Goal: Task Accomplishment & Management: Manage account settings

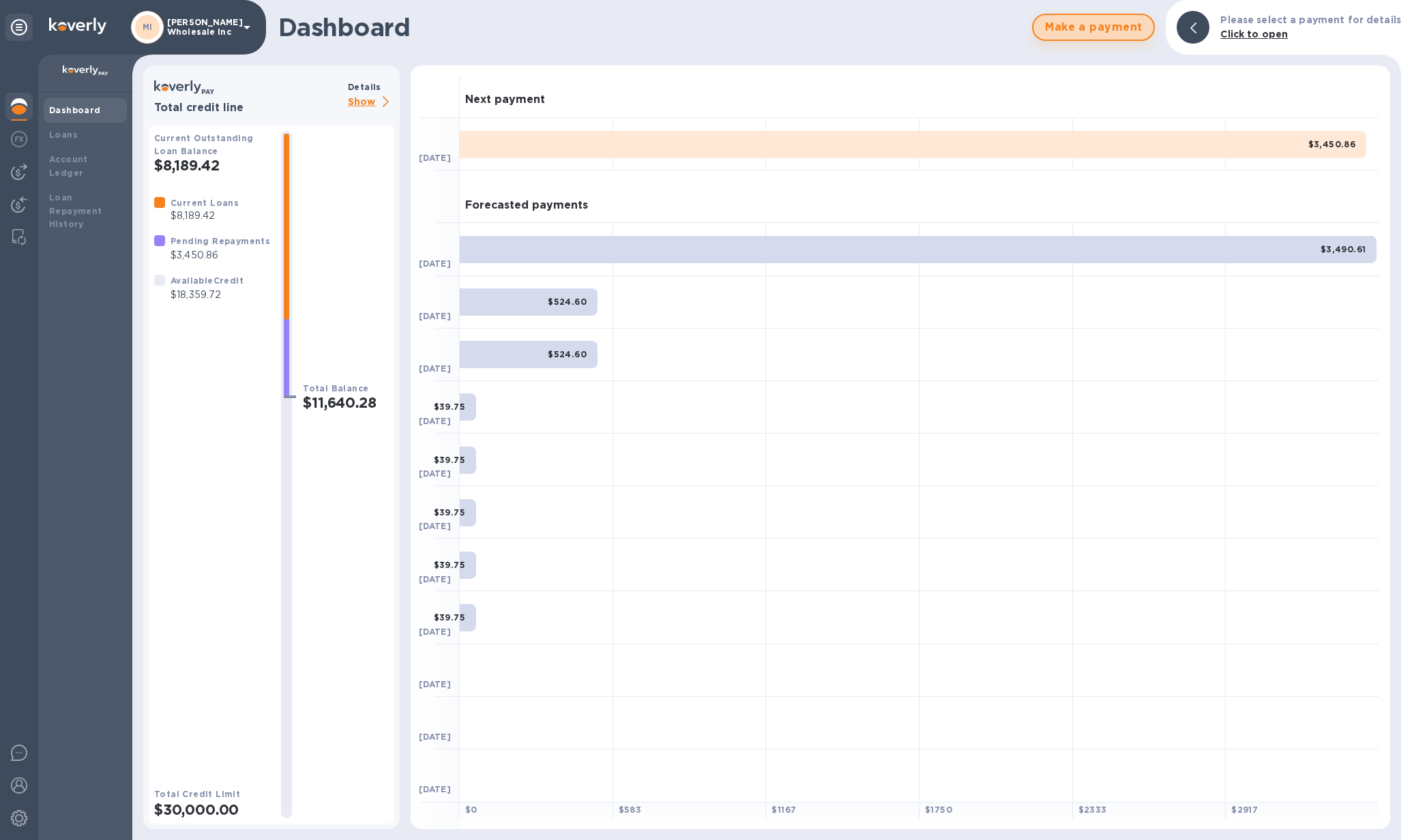
click at [1110, 27] on span "Make a payment" at bounding box center [1093, 27] width 99 height 16
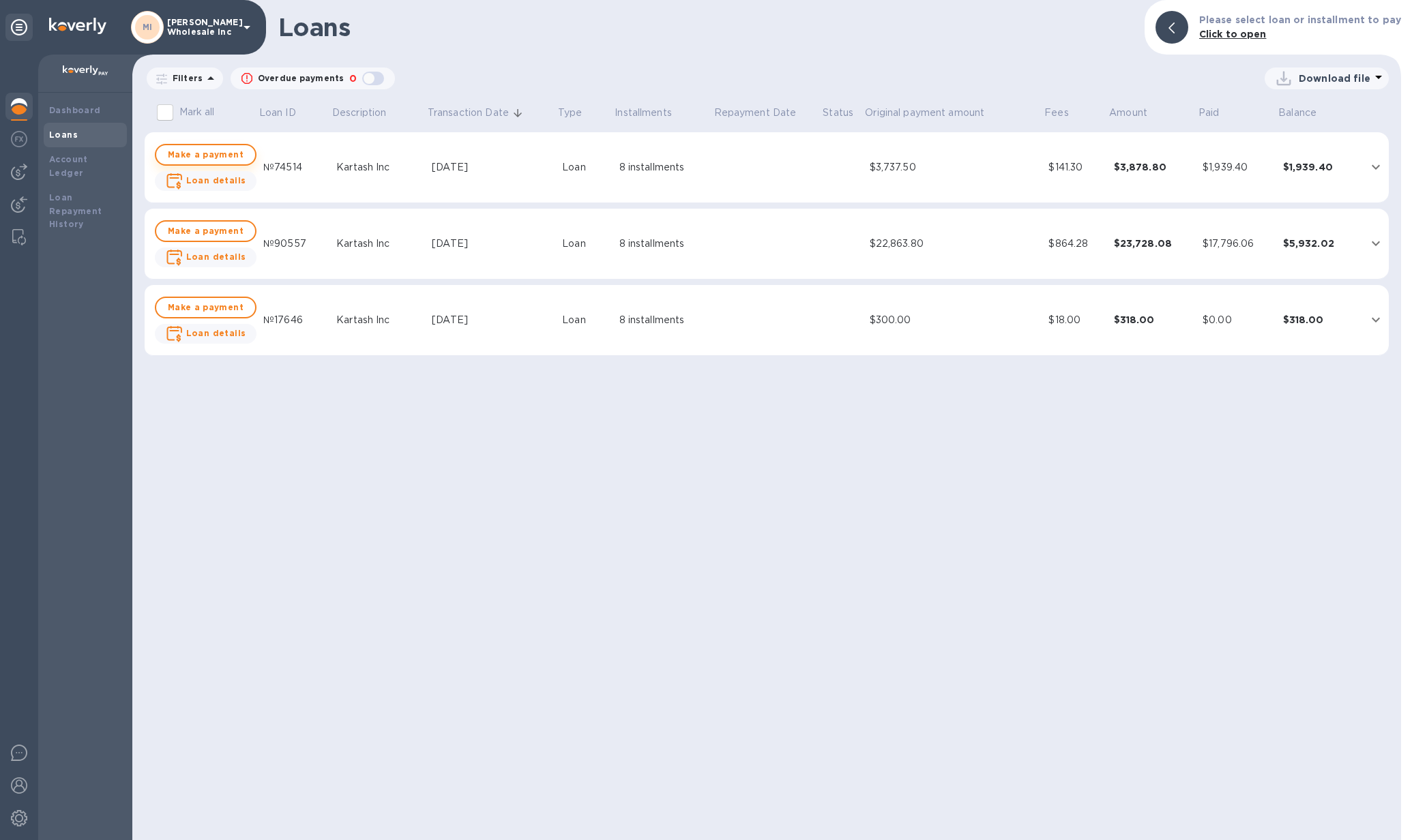
click at [221, 156] on span "Make a payment" at bounding box center [205, 154] width 78 height 16
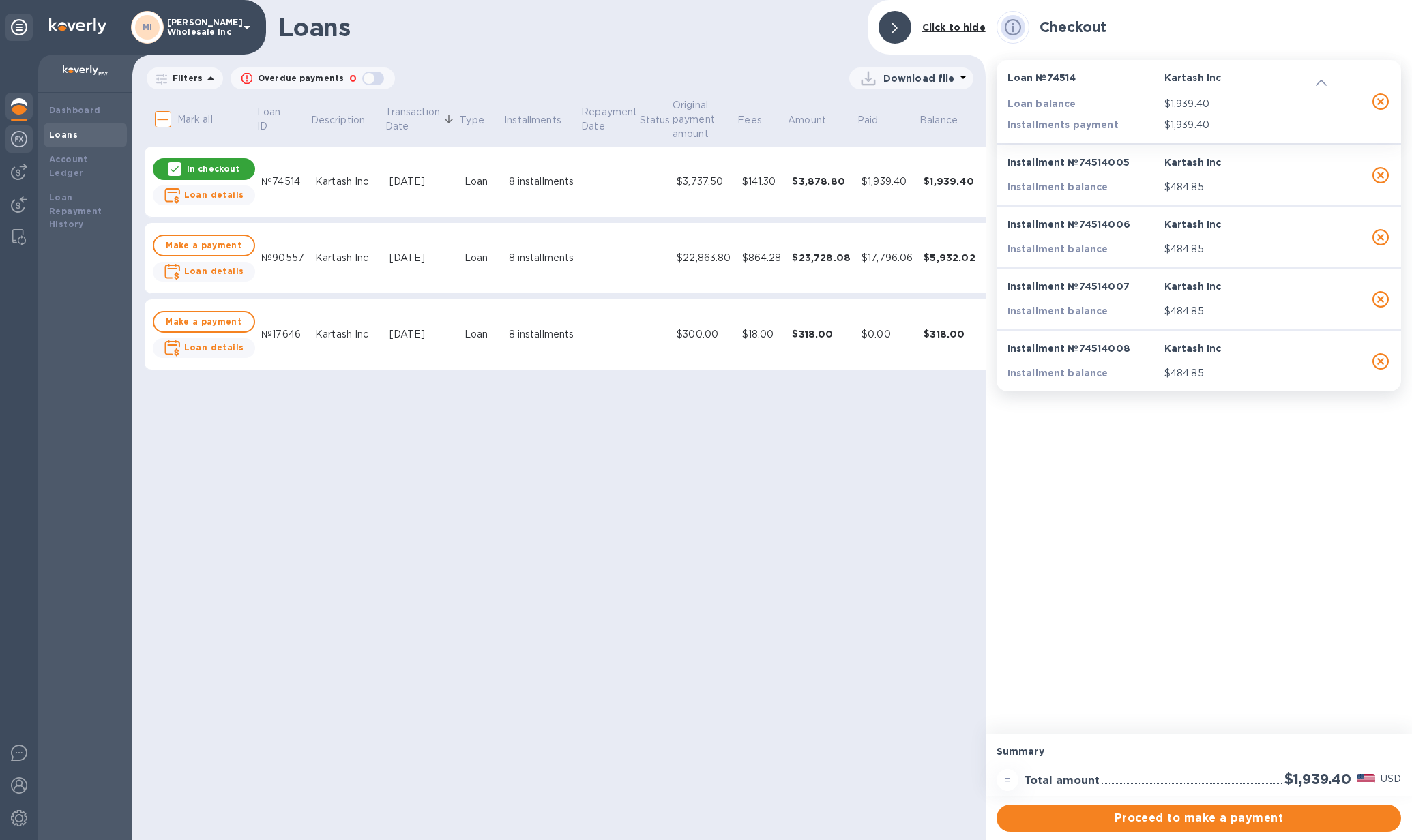
click at [8, 134] on div at bounding box center [19, 140] width 27 height 30
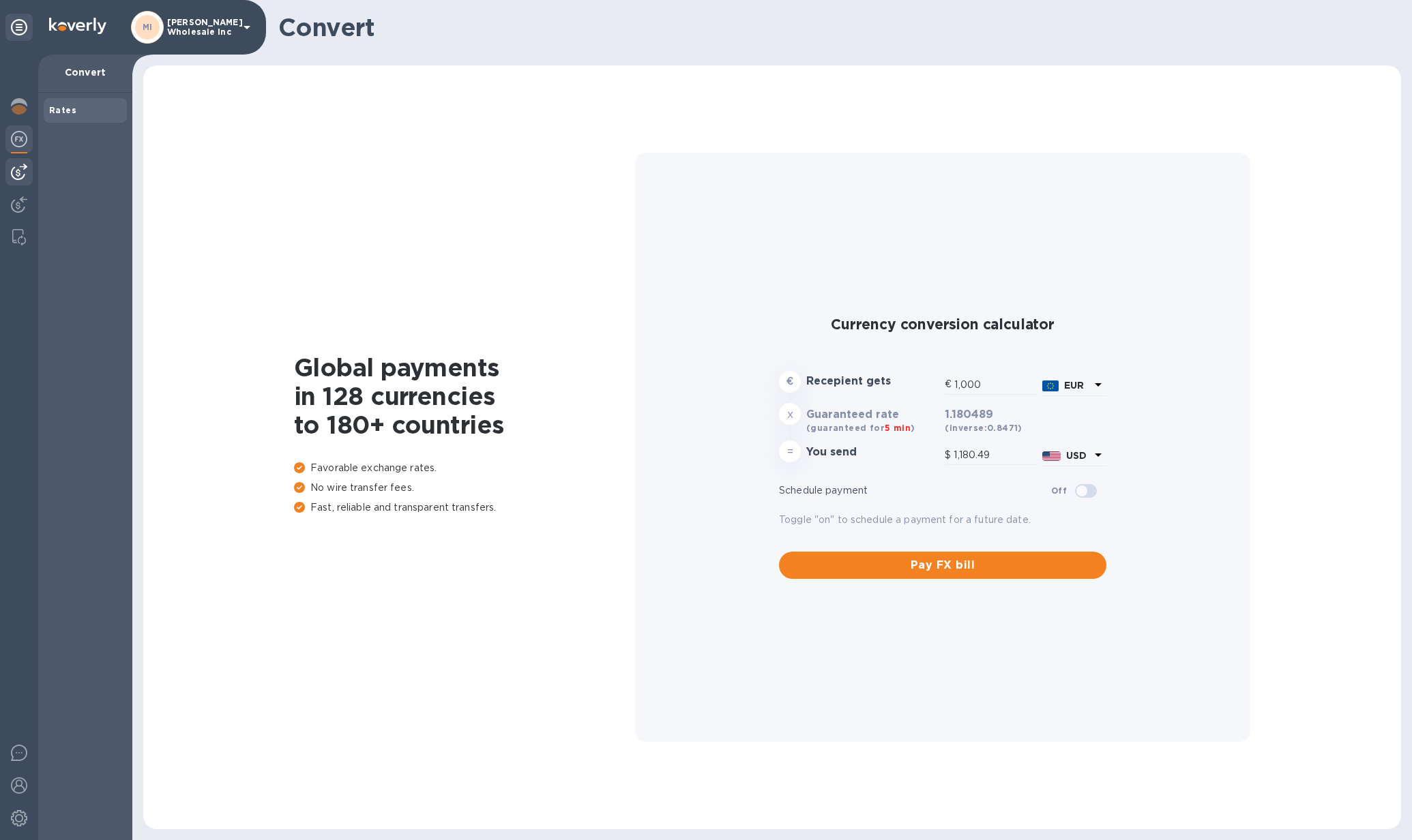
click at [11, 170] on img at bounding box center [19, 171] width 16 height 16
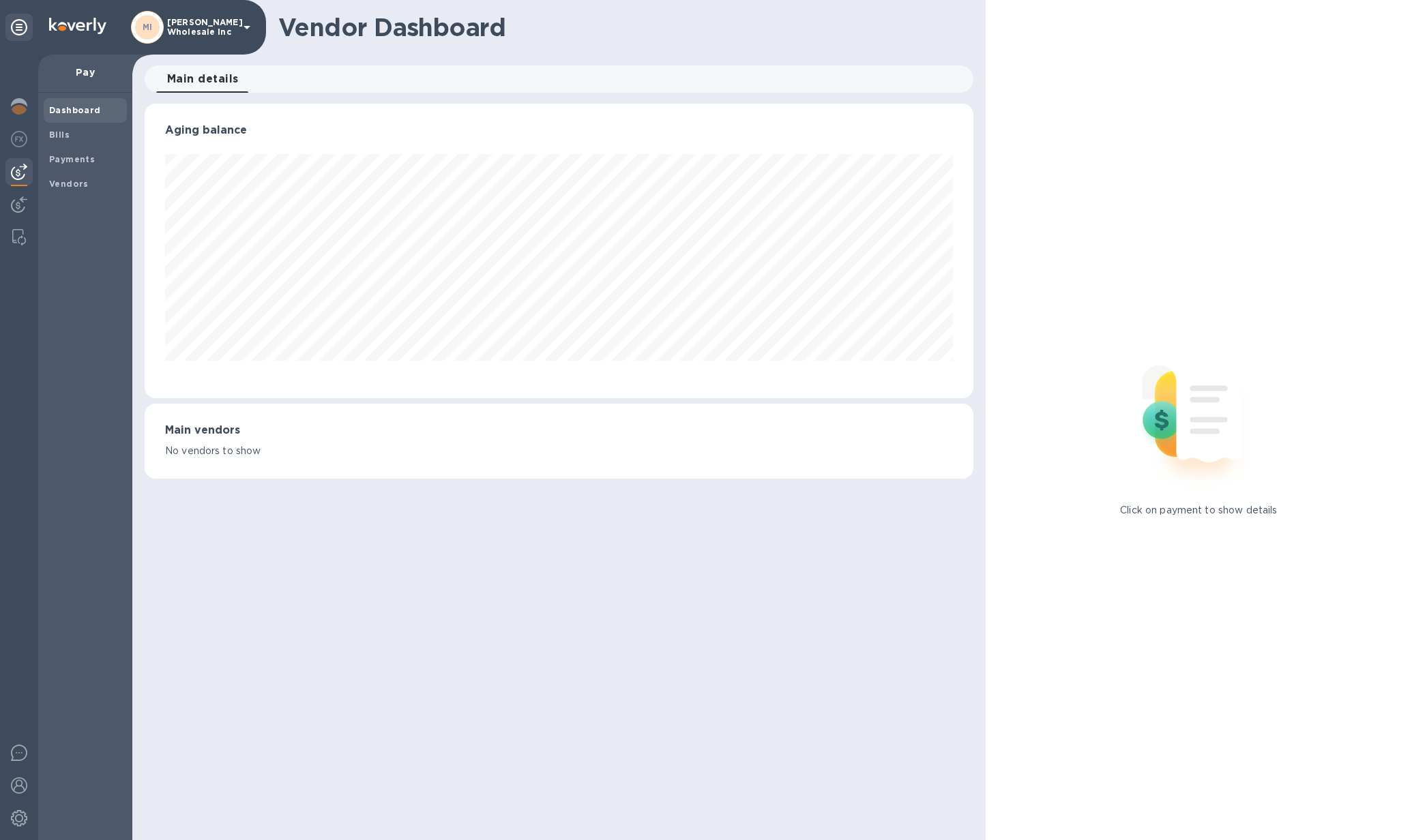
scroll to position [295, 828]
click at [174, 29] on p "[PERSON_NAME] Wholesale Inc" at bounding box center [201, 27] width 68 height 19
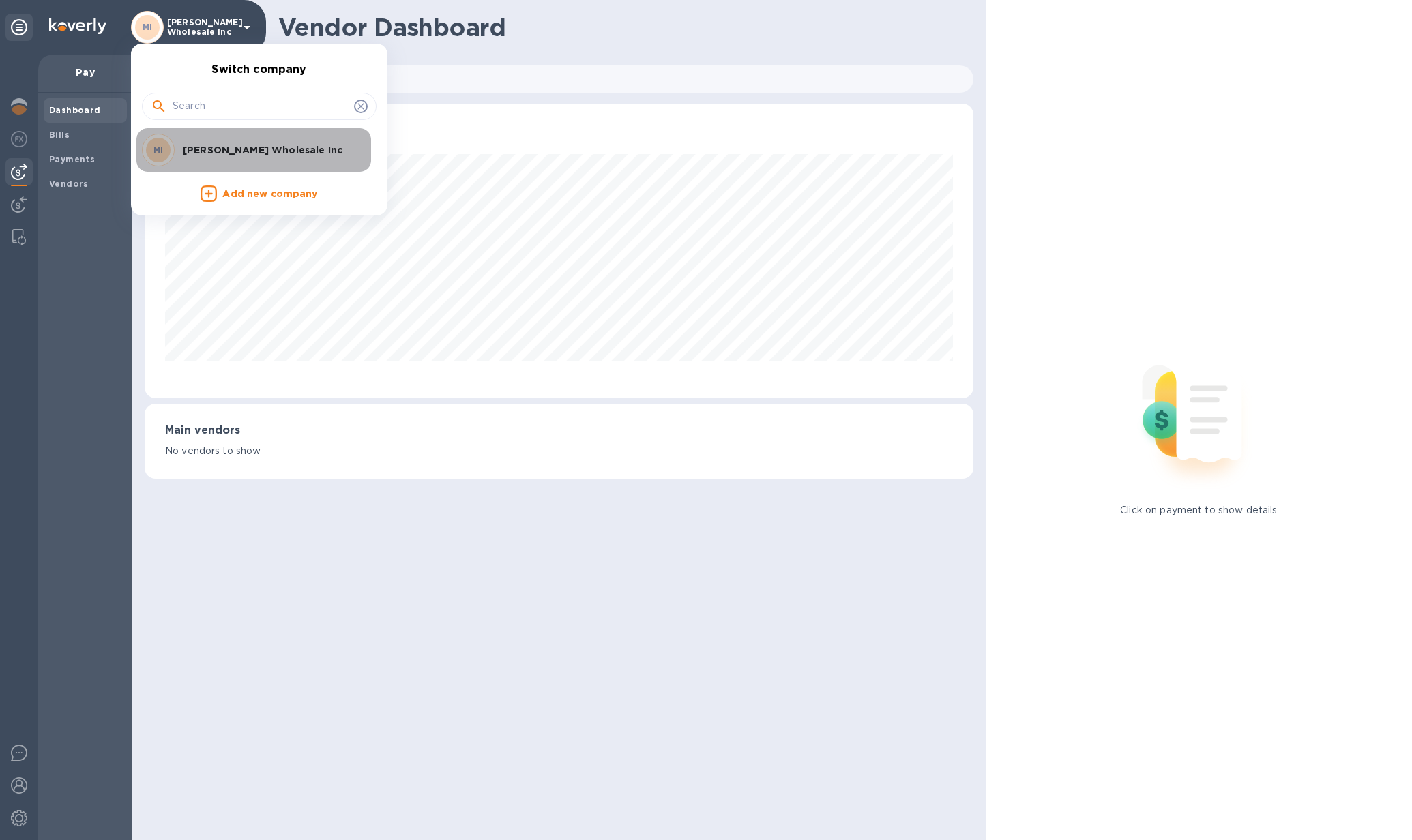
click at [214, 144] on p "[PERSON_NAME] Wholesale Inc" at bounding box center [269, 150] width 172 height 14
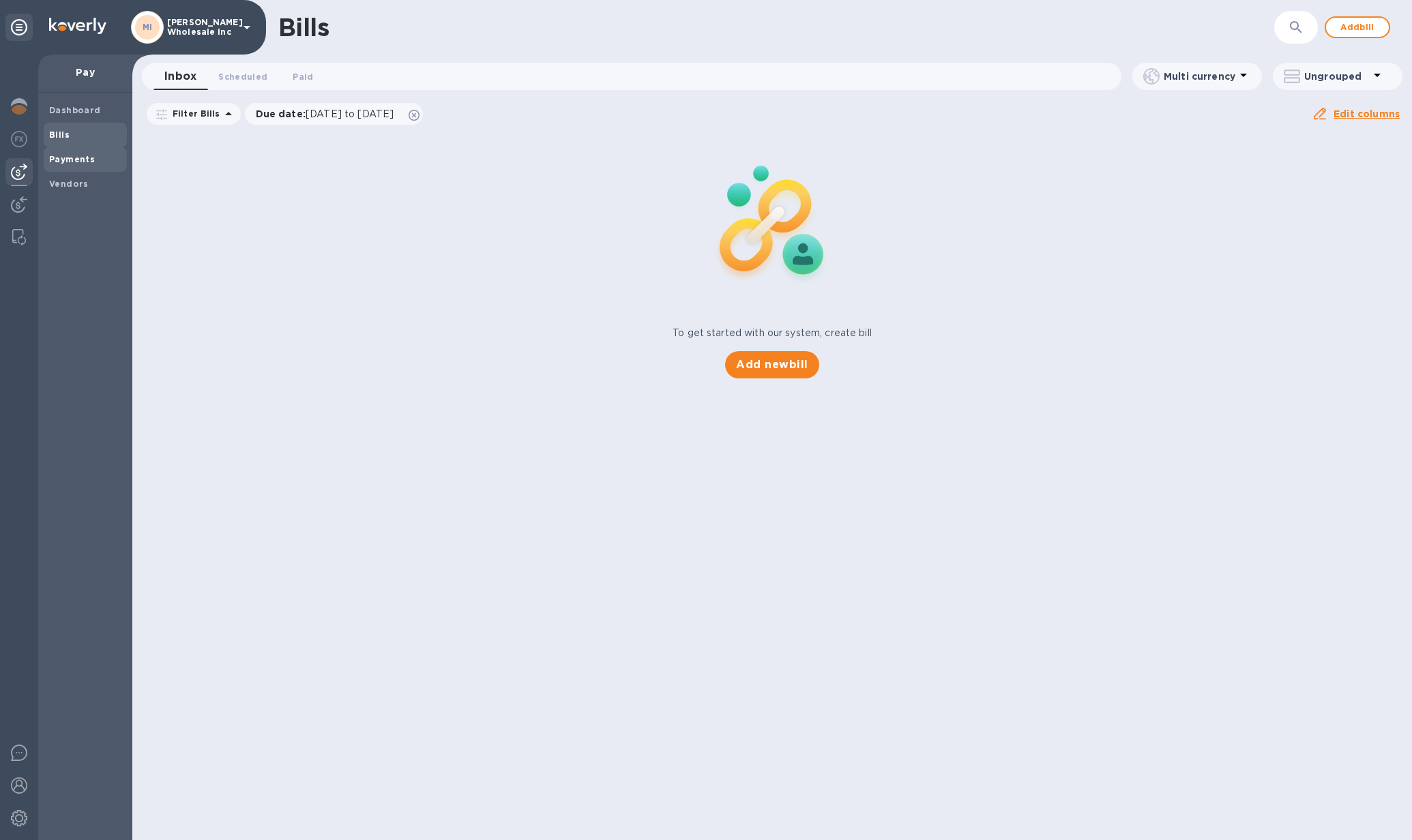
click at [54, 155] on b "Payments" at bounding box center [71, 159] width 45 height 10
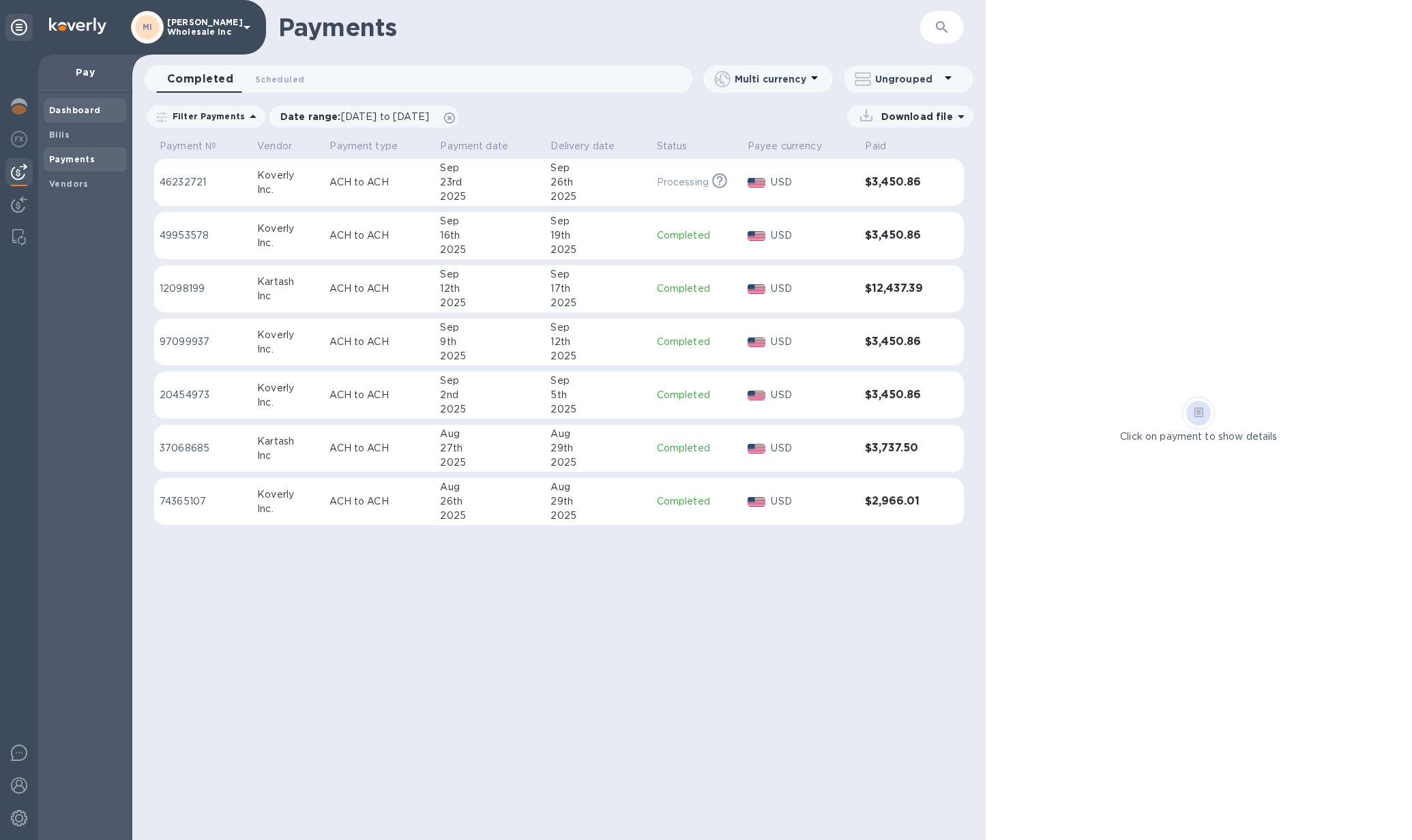
click at [72, 105] on b "Dashboard" at bounding box center [75, 110] width 52 height 10
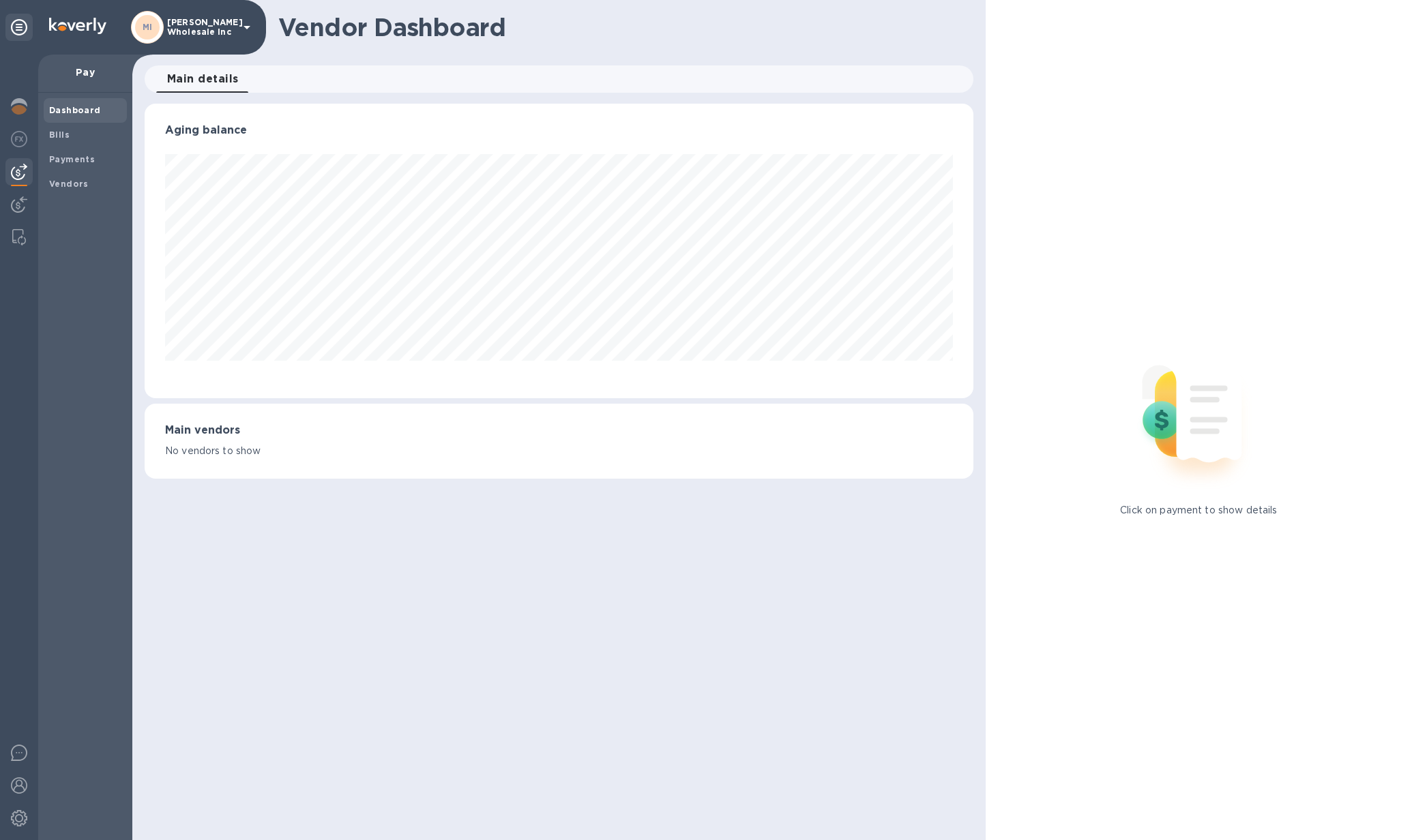
scroll to position [295, 828]
click at [53, 177] on span "Vendors" at bounding box center [68, 184] width 40 height 14
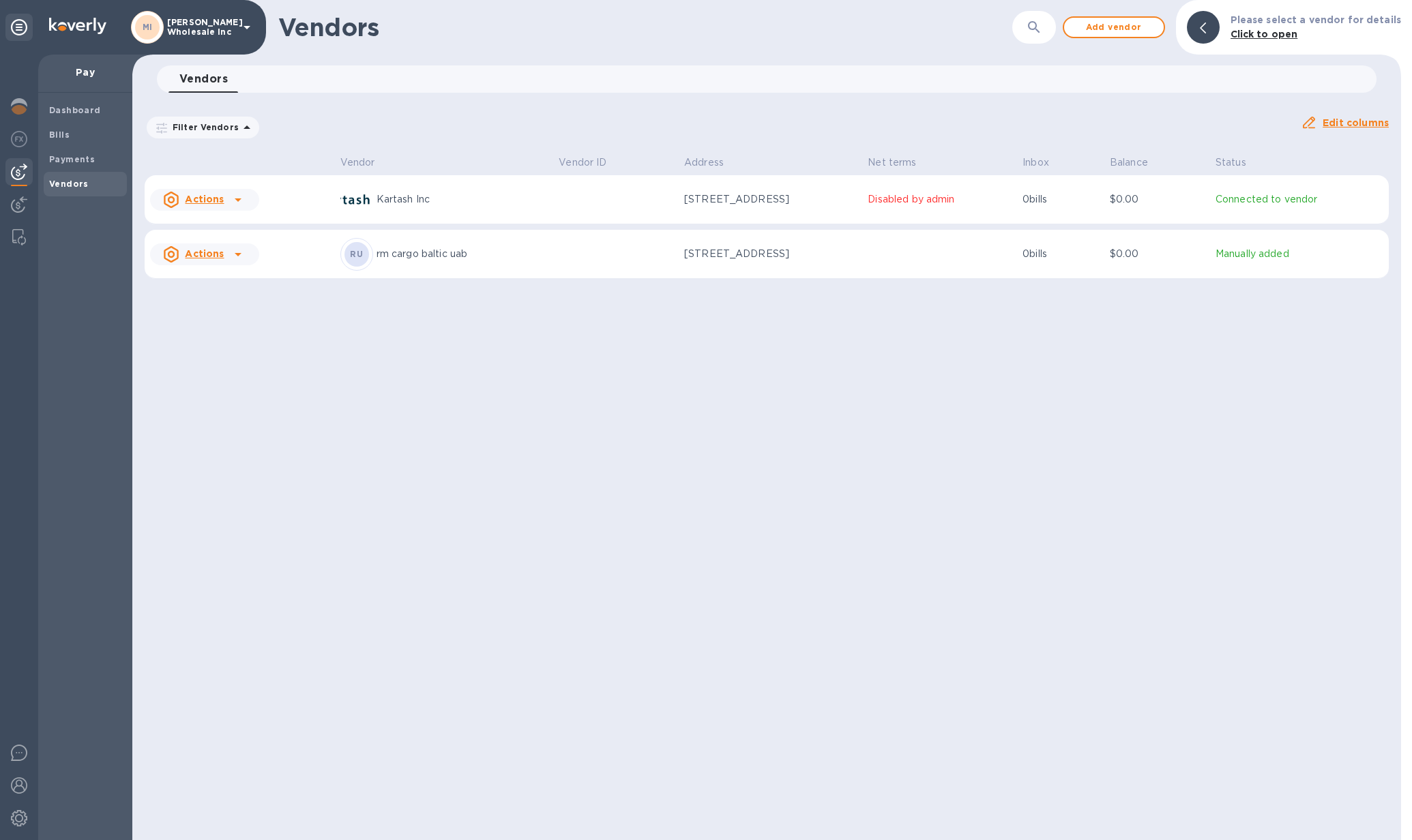
click at [15, 28] on icon at bounding box center [19, 27] width 16 height 16
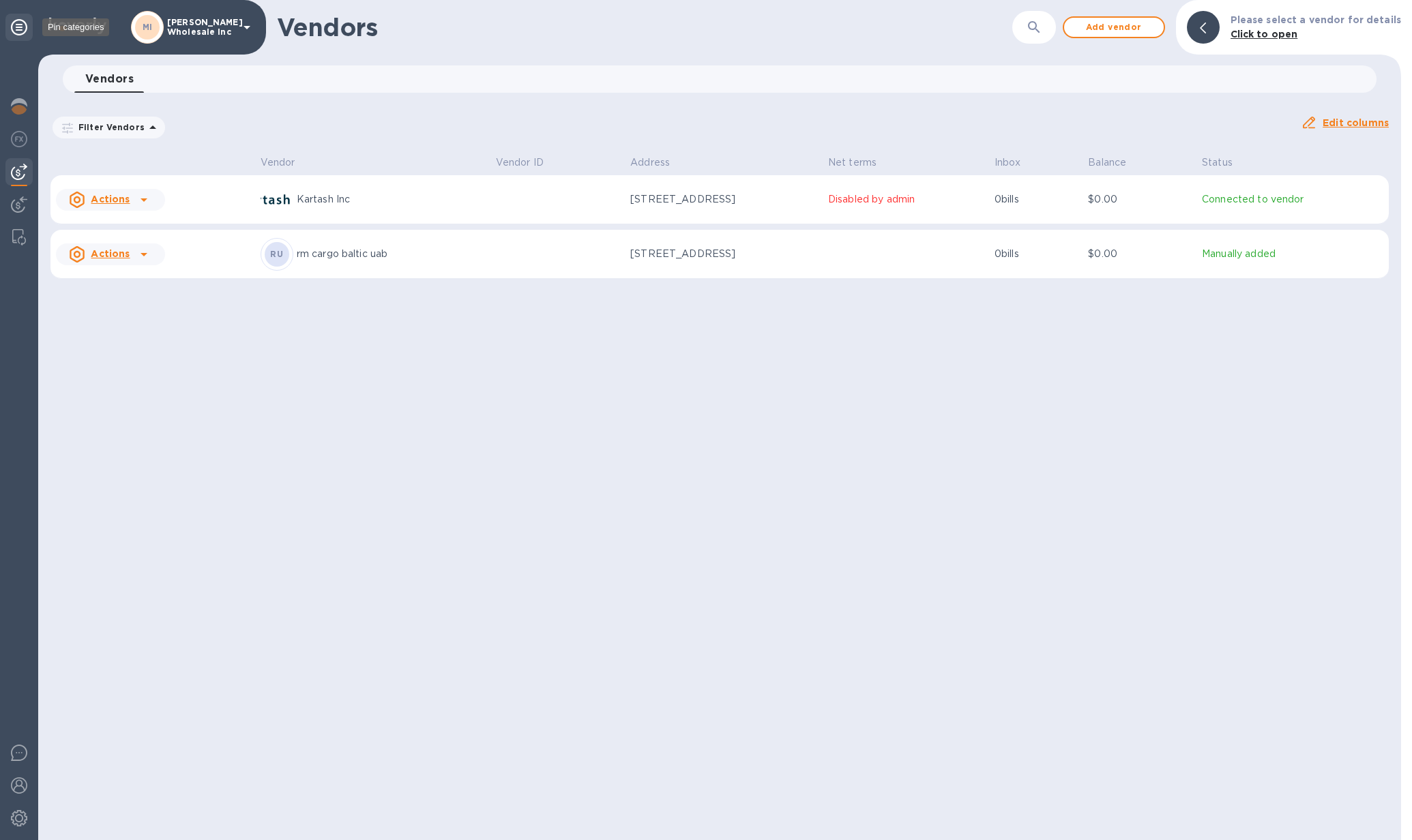
click at [15, 28] on icon at bounding box center [19, 27] width 16 height 16
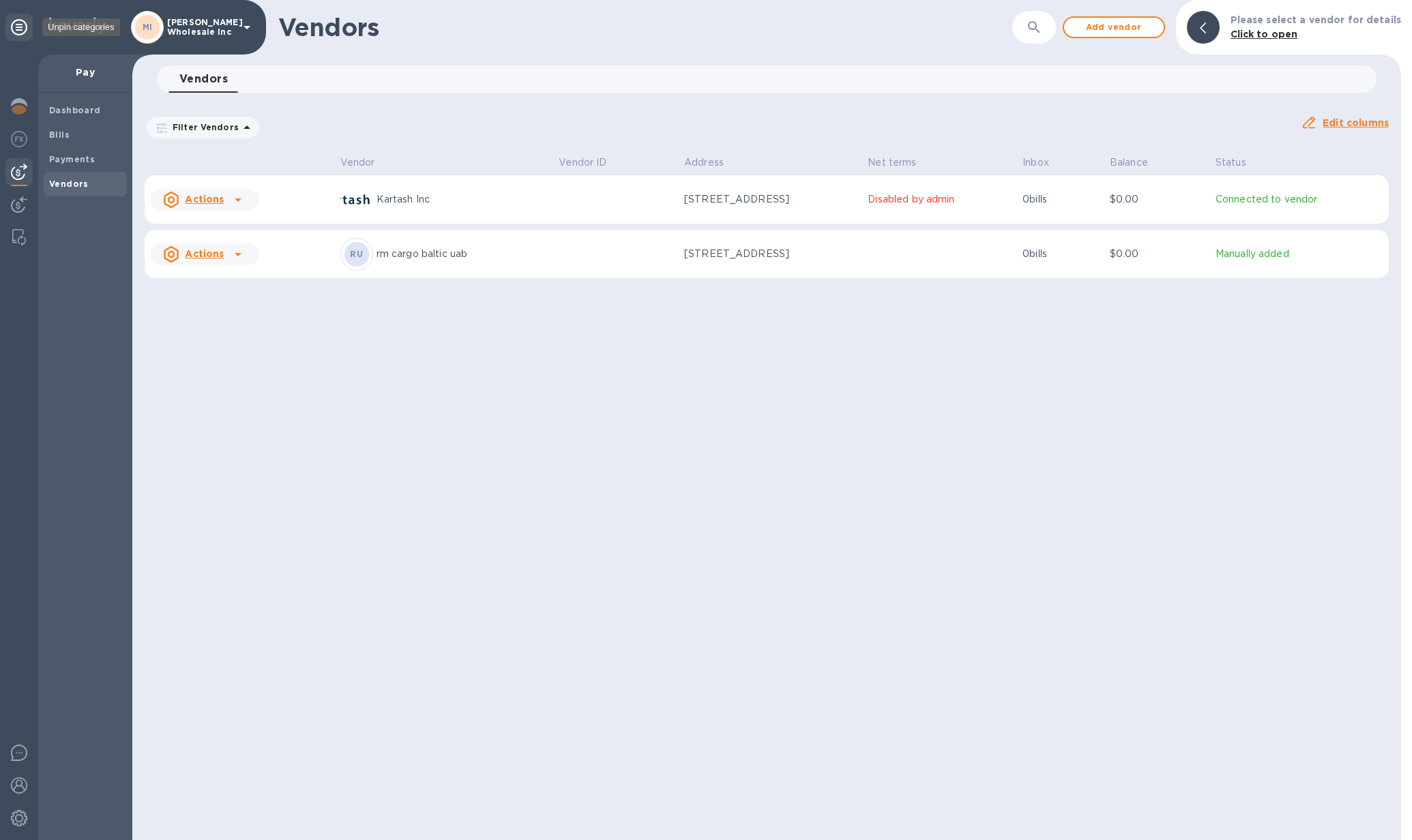
click at [15, 28] on icon at bounding box center [19, 27] width 16 height 16
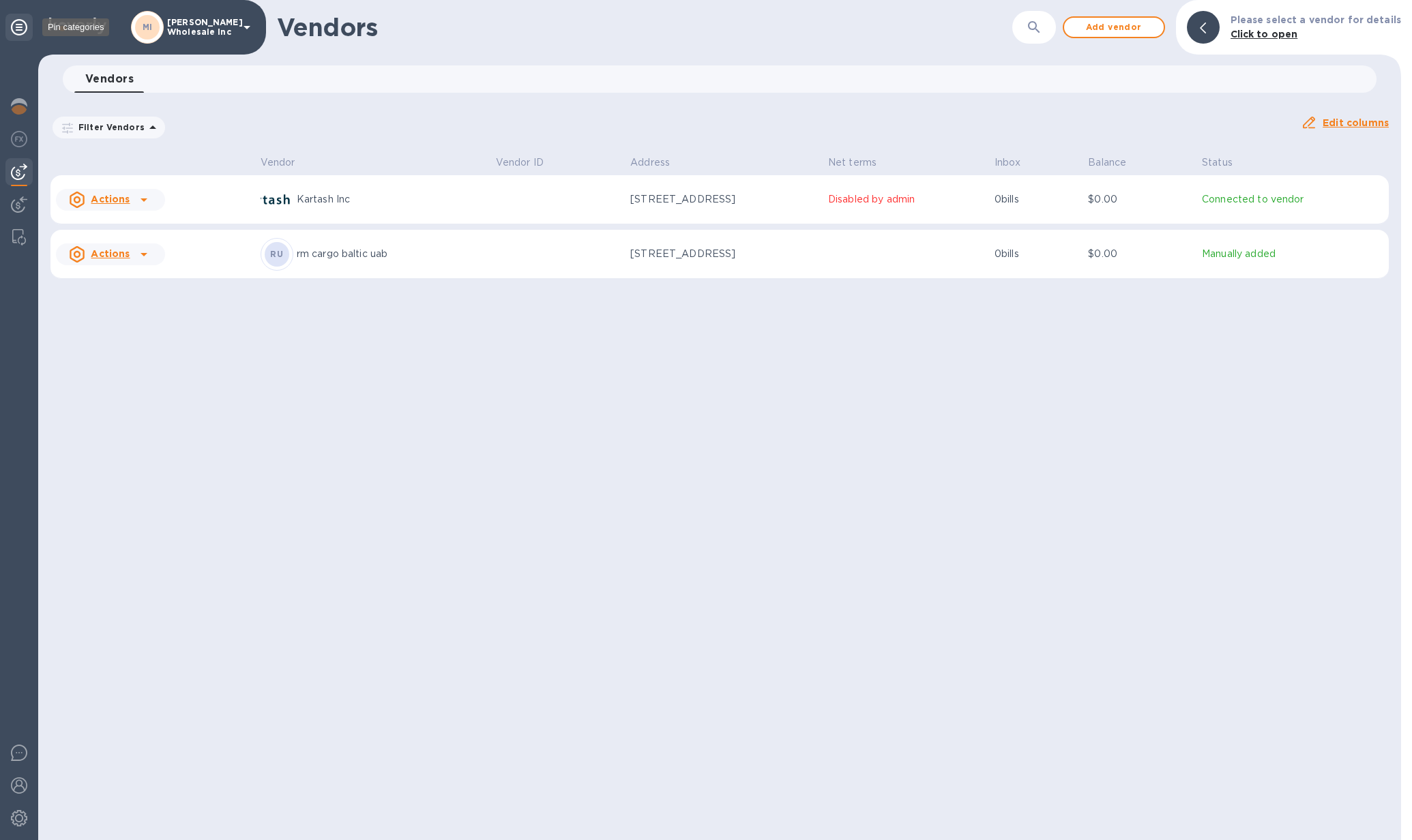
click at [15, 28] on icon at bounding box center [19, 27] width 16 height 16
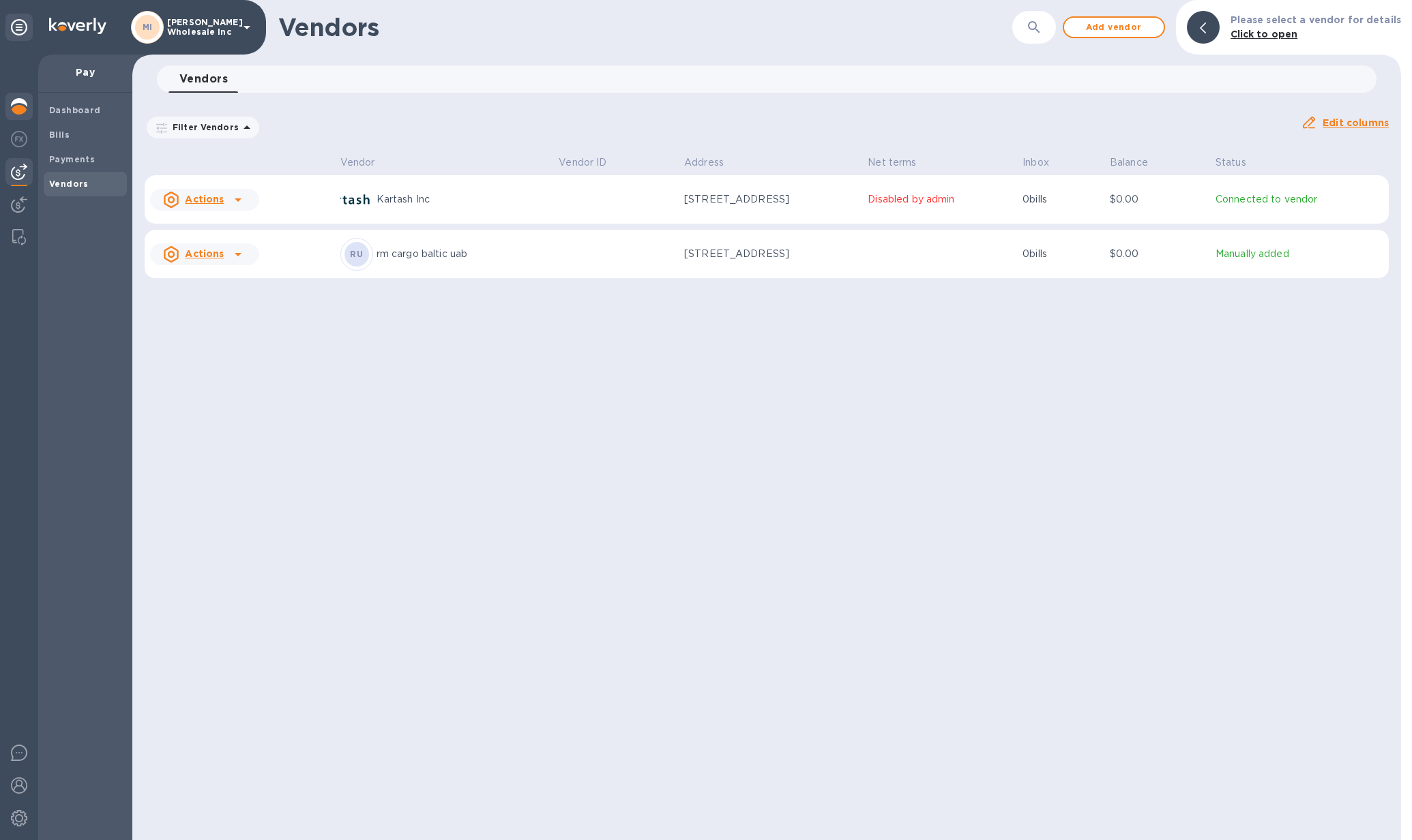
click at [15, 103] on img at bounding box center [19, 106] width 16 height 16
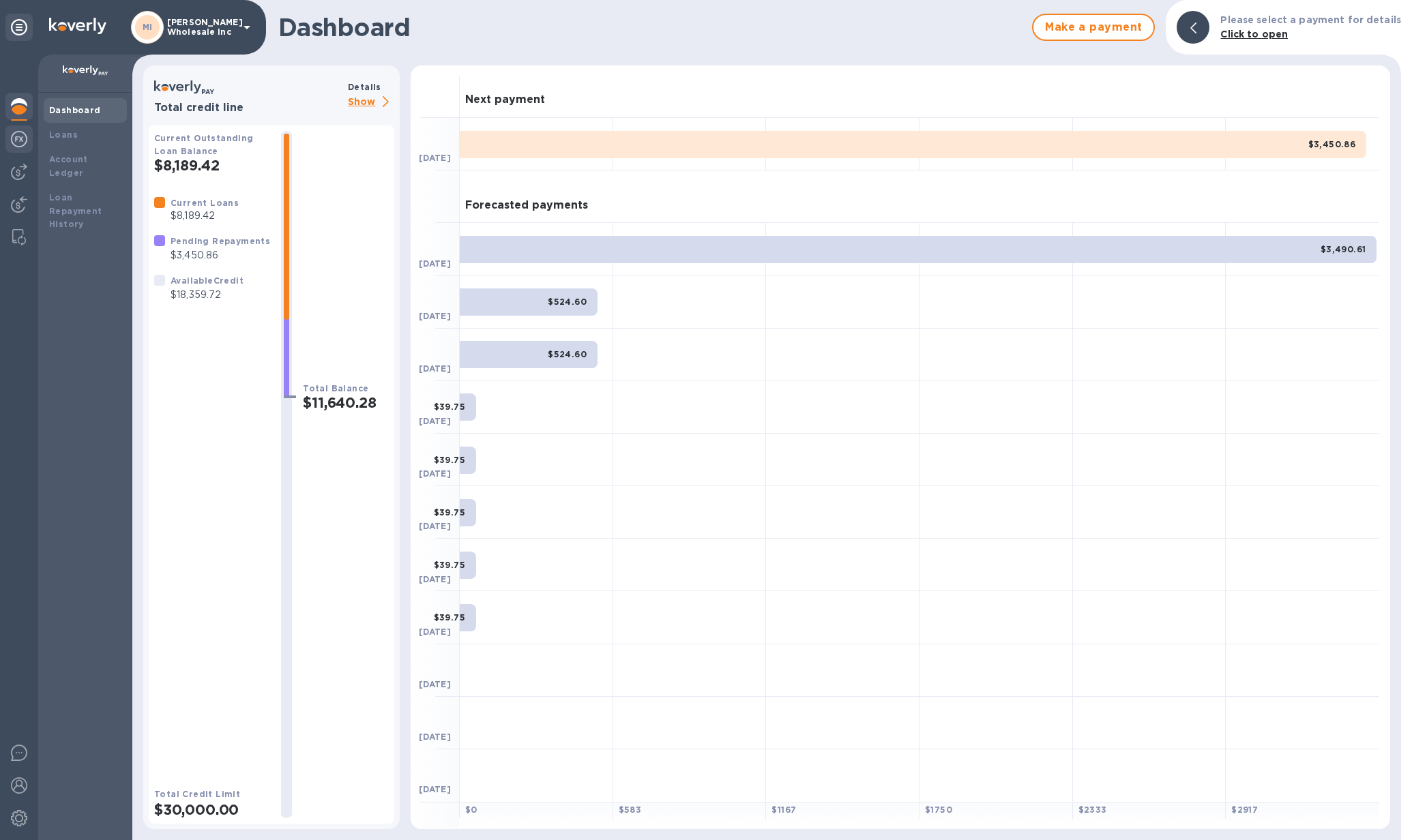
click at [17, 131] on img at bounding box center [19, 138] width 16 height 16
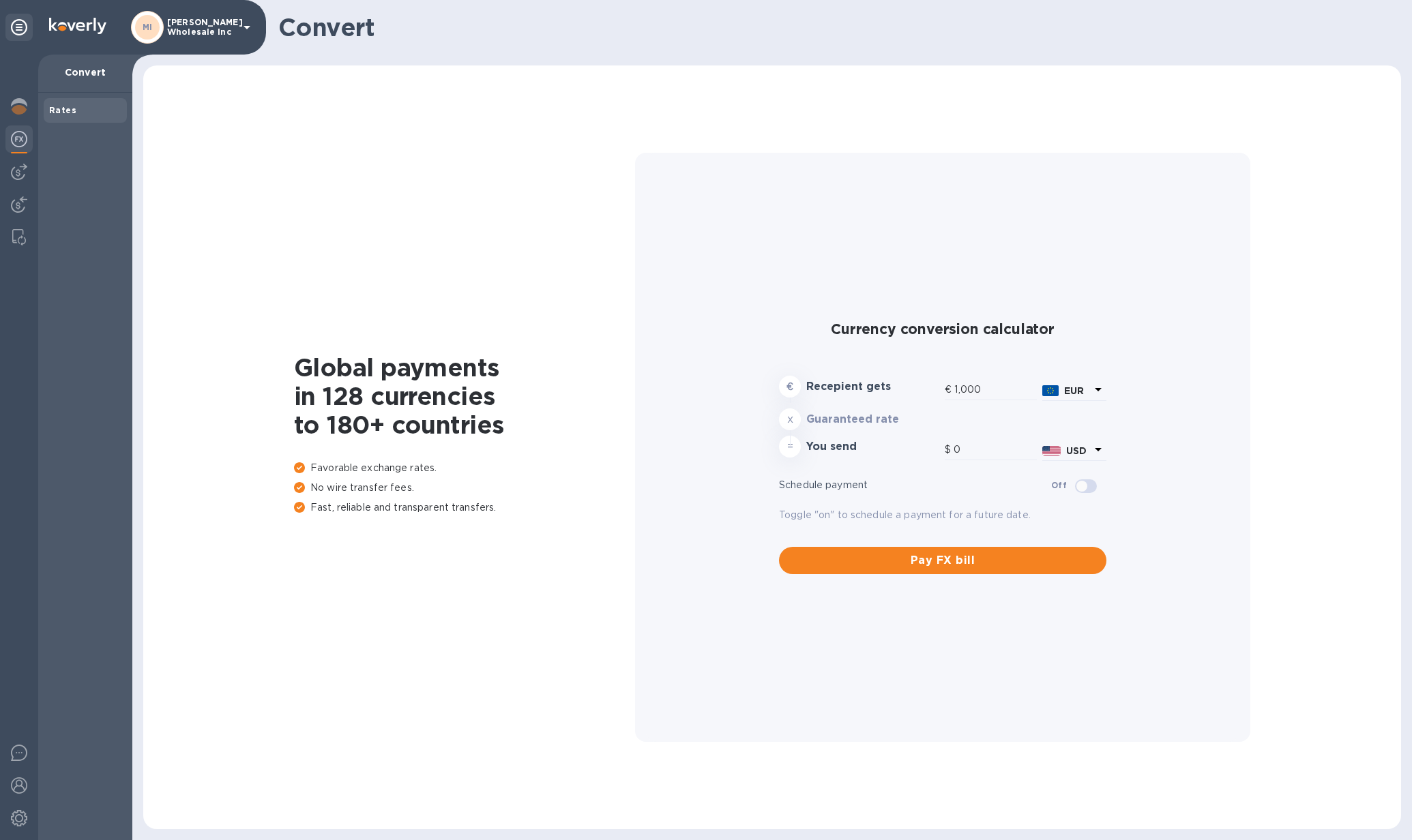
type input "1,180.49"
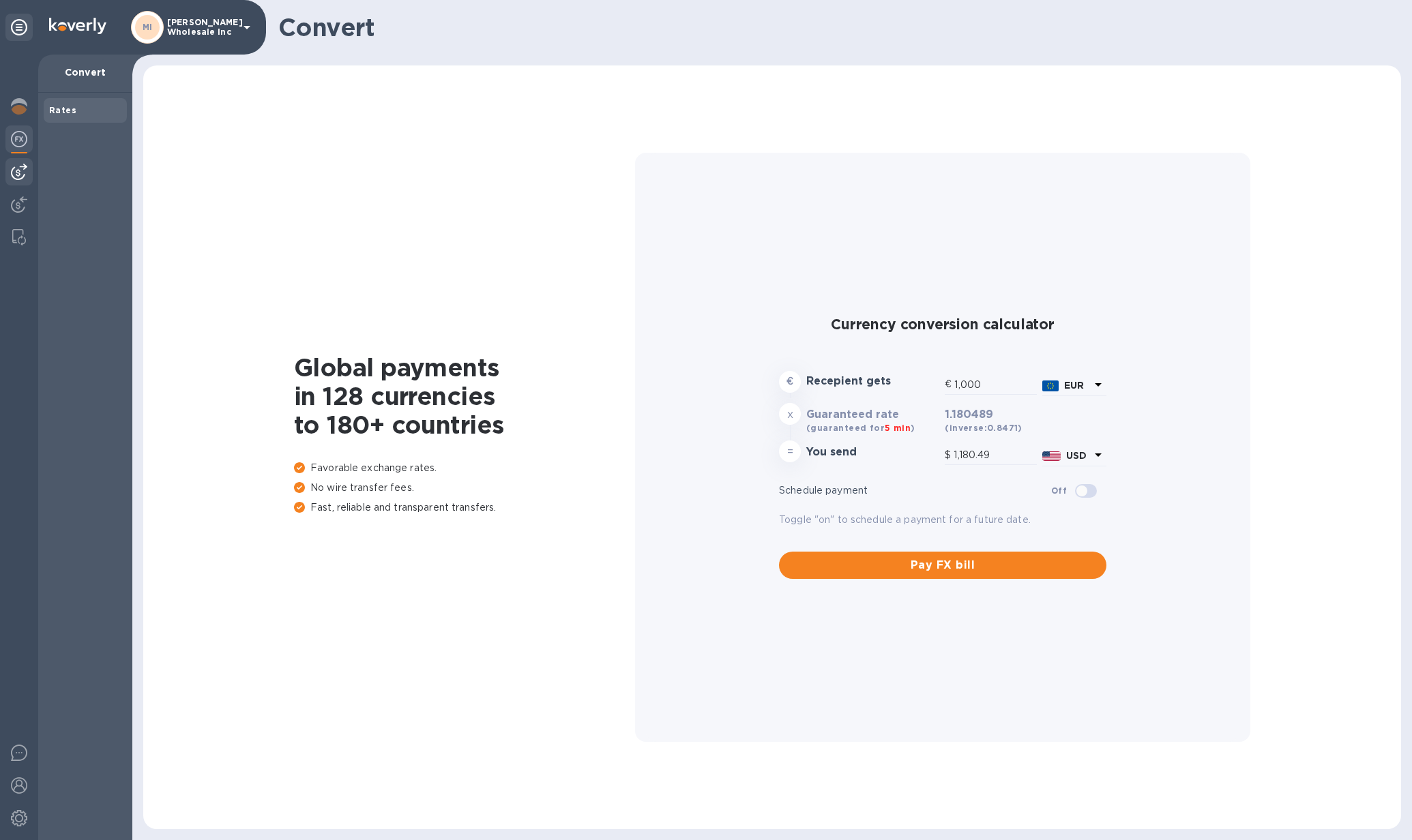
click at [17, 167] on img at bounding box center [19, 171] width 16 height 16
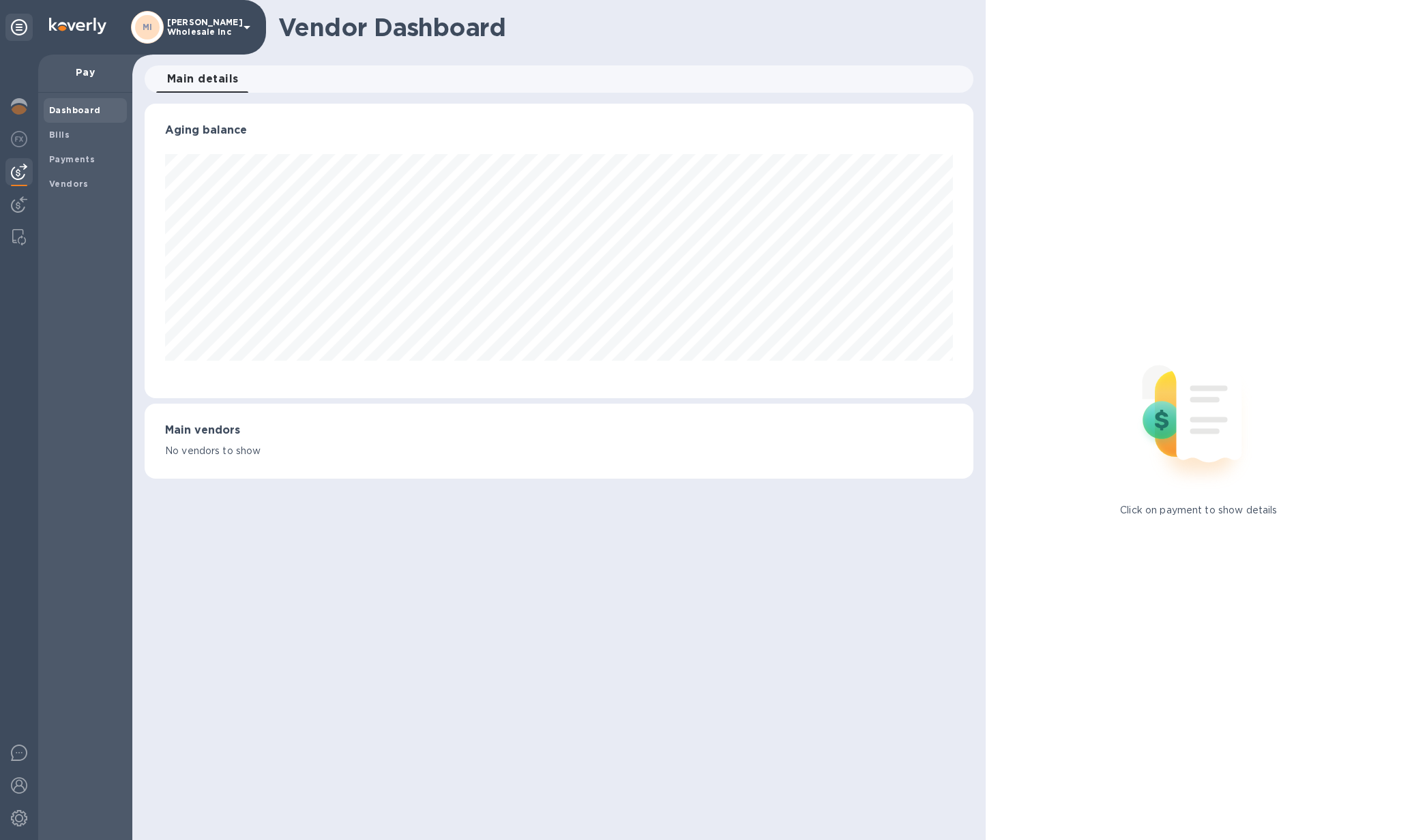
scroll to position [295, 828]
click at [80, 156] on b "Payments" at bounding box center [71, 159] width 45 height 10
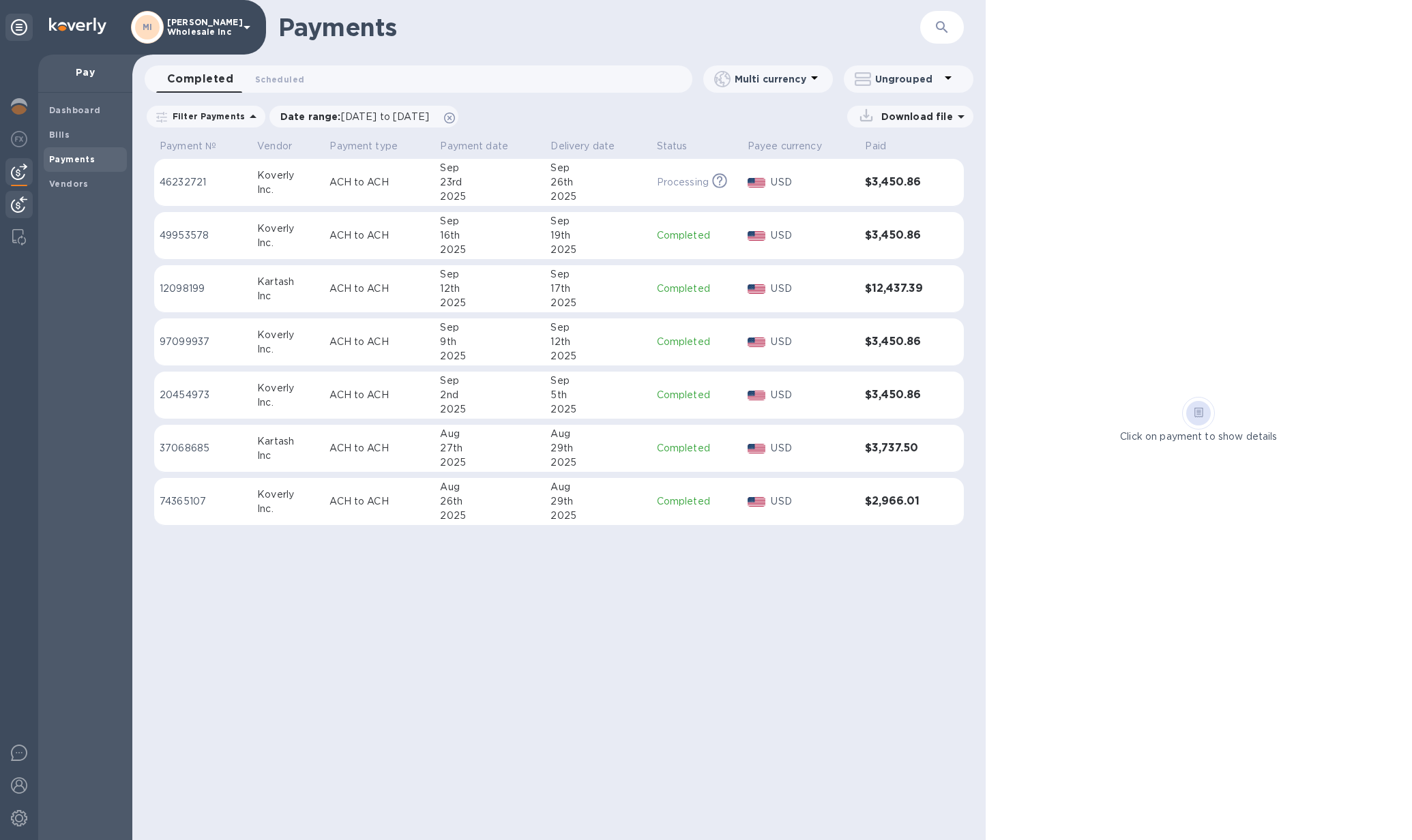
click at [18, 200] on img at bounding box center [19, 204] width 16 height 16
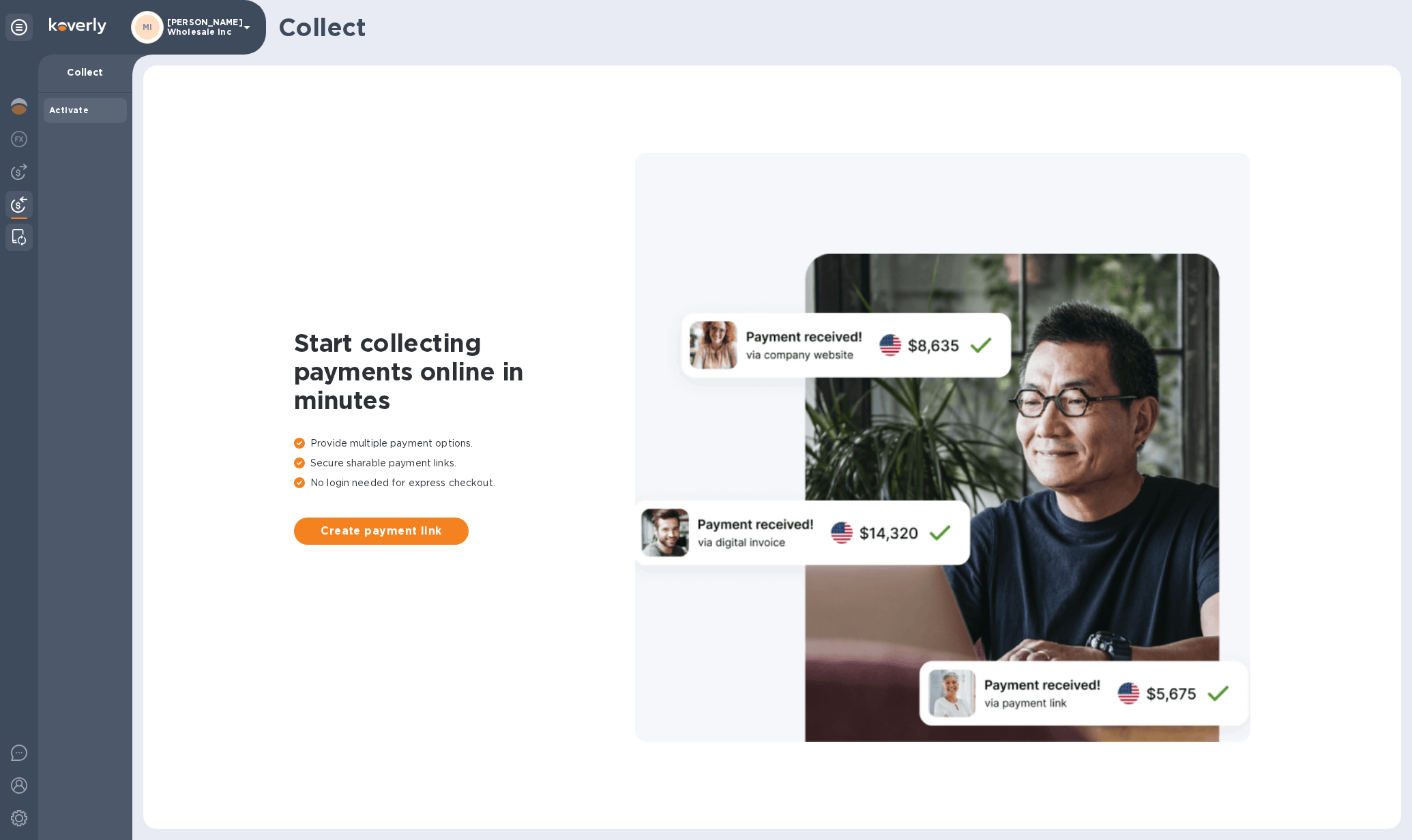
click at [15, 230] on img at bounding box center [20, 237] width 14 height 16
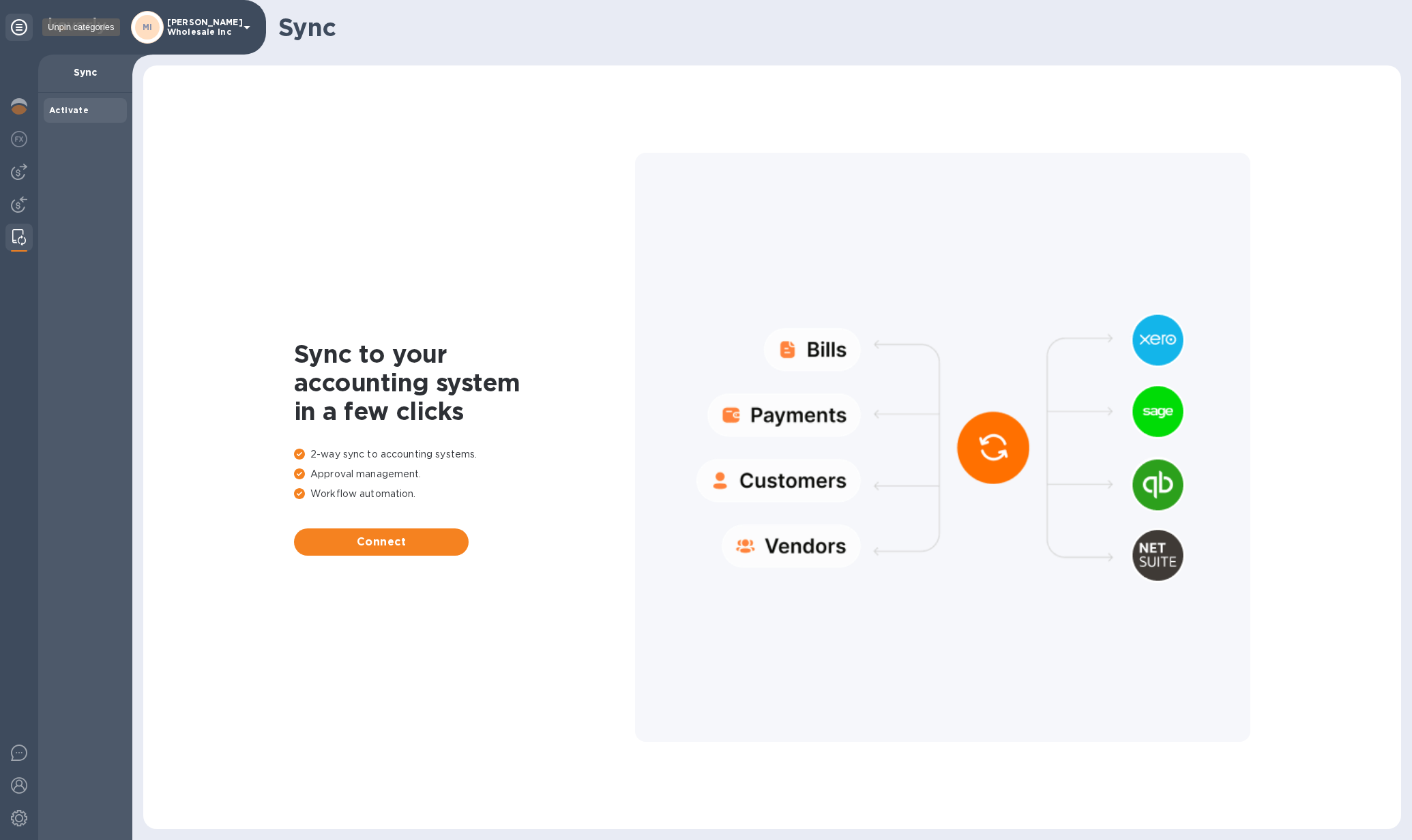
click at [20, 37] on div at bounding box center [19, 27] width 27 height 27
click at [20, 28] on icon at bounding box center [19, 27] width 16 height 16
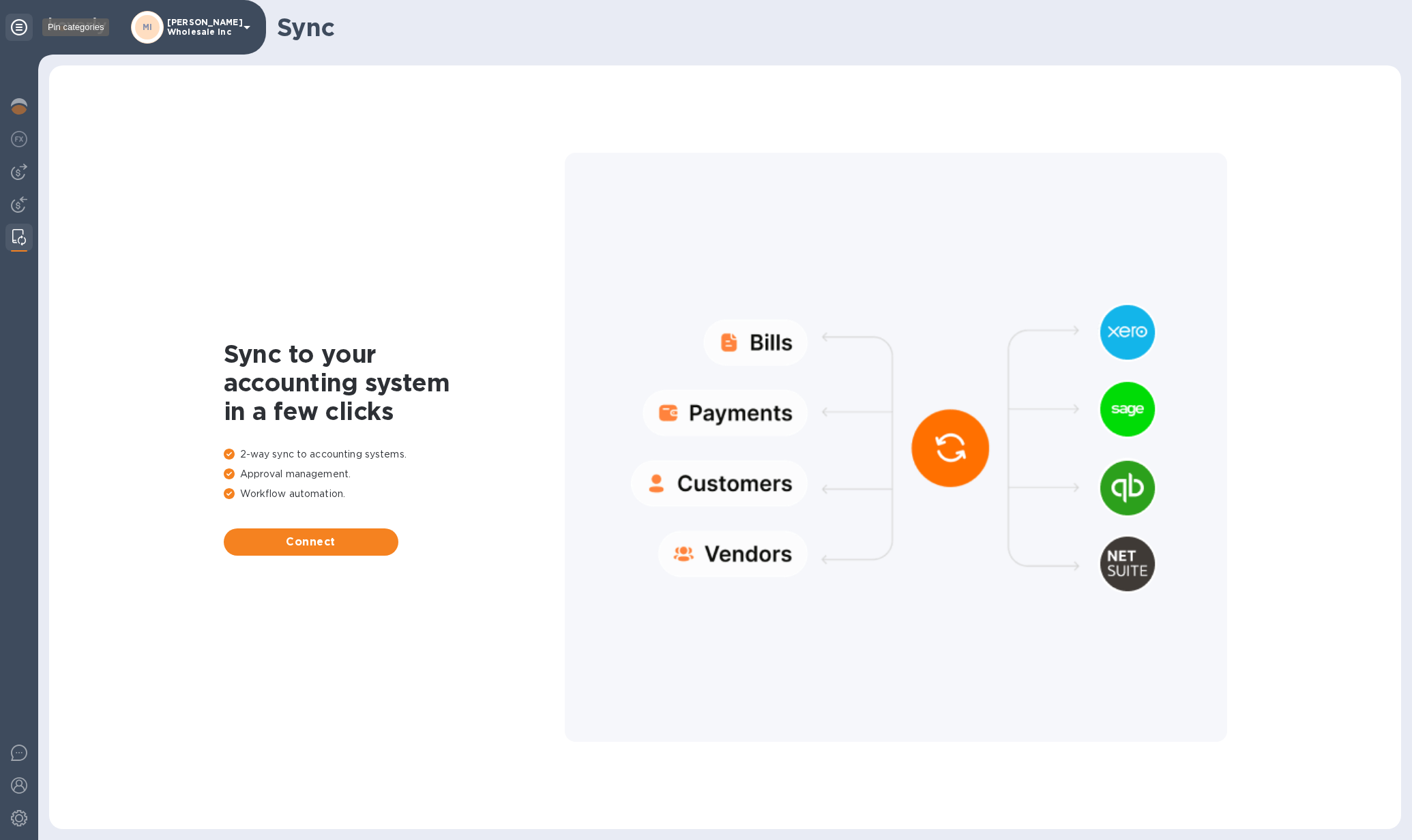
click at [20, 28] on icon at bounding box center [19, 27] width 16 height 16
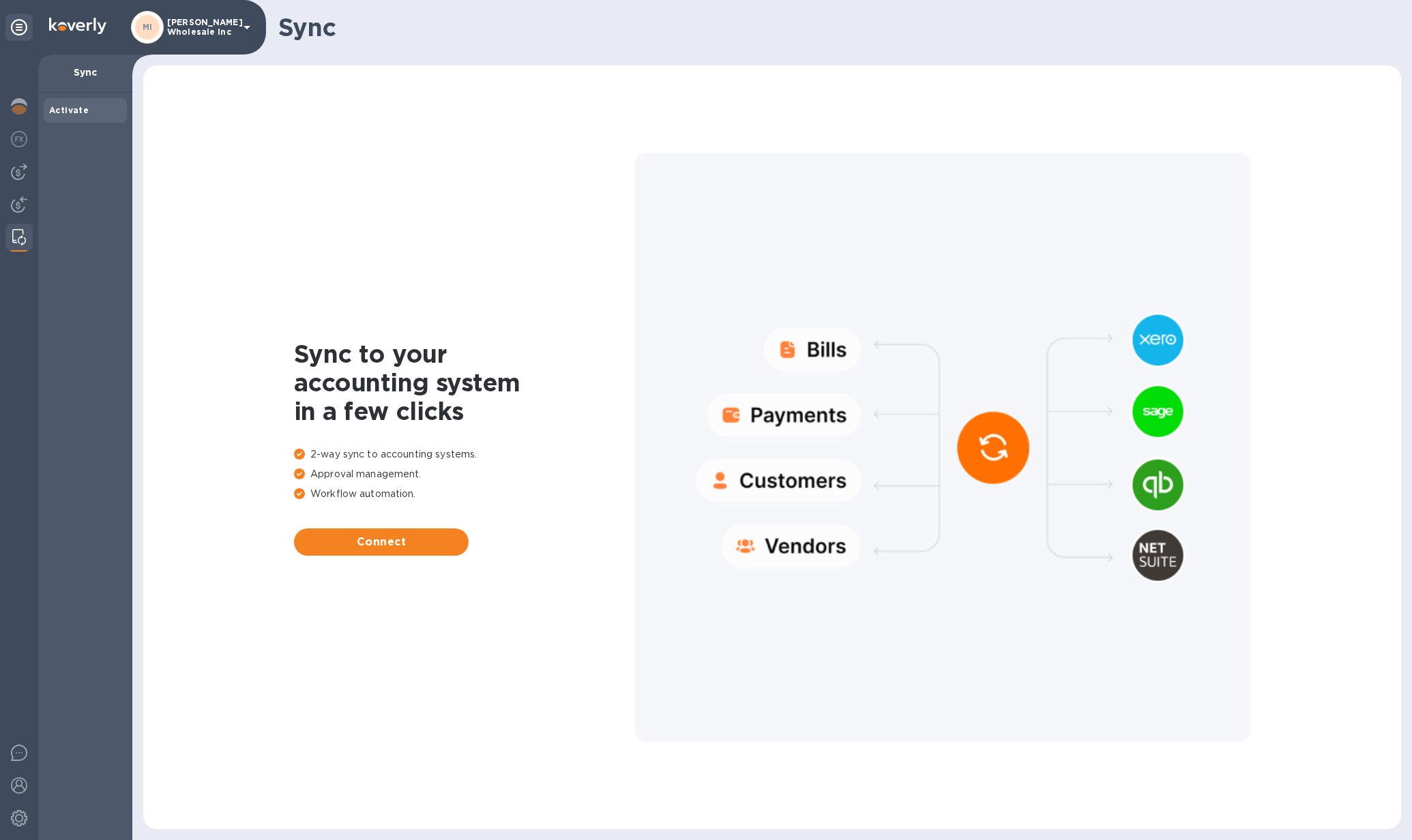
click at [94, 22] on img at bounding box center [78, 25] width 57 height 16
click at [94, 22] on img at bounding box center [78, 25] width 57 height 16
click at [91, 73] on p "Sync" at bounding box center [85, 73] width 72 height 14
click at [208, 38] on div "MI [PERSON_NAME] Wholesale Inc" at bounding box center [193, 27] width 124 height 33
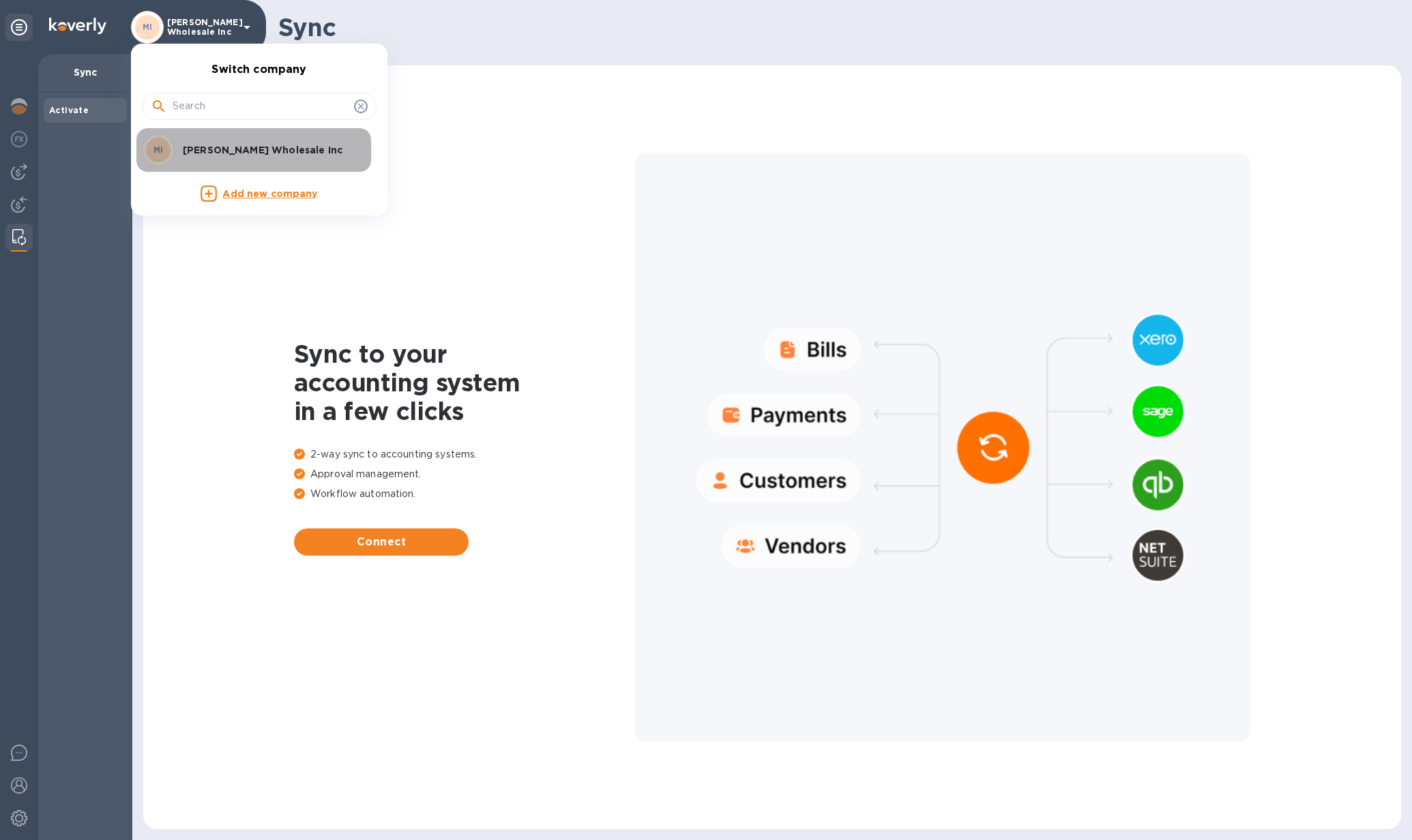
click at [206, 152] on p "[PERSON_NAME] Wholesale Inc" at bounding box center [269, 150] width 172 height 14
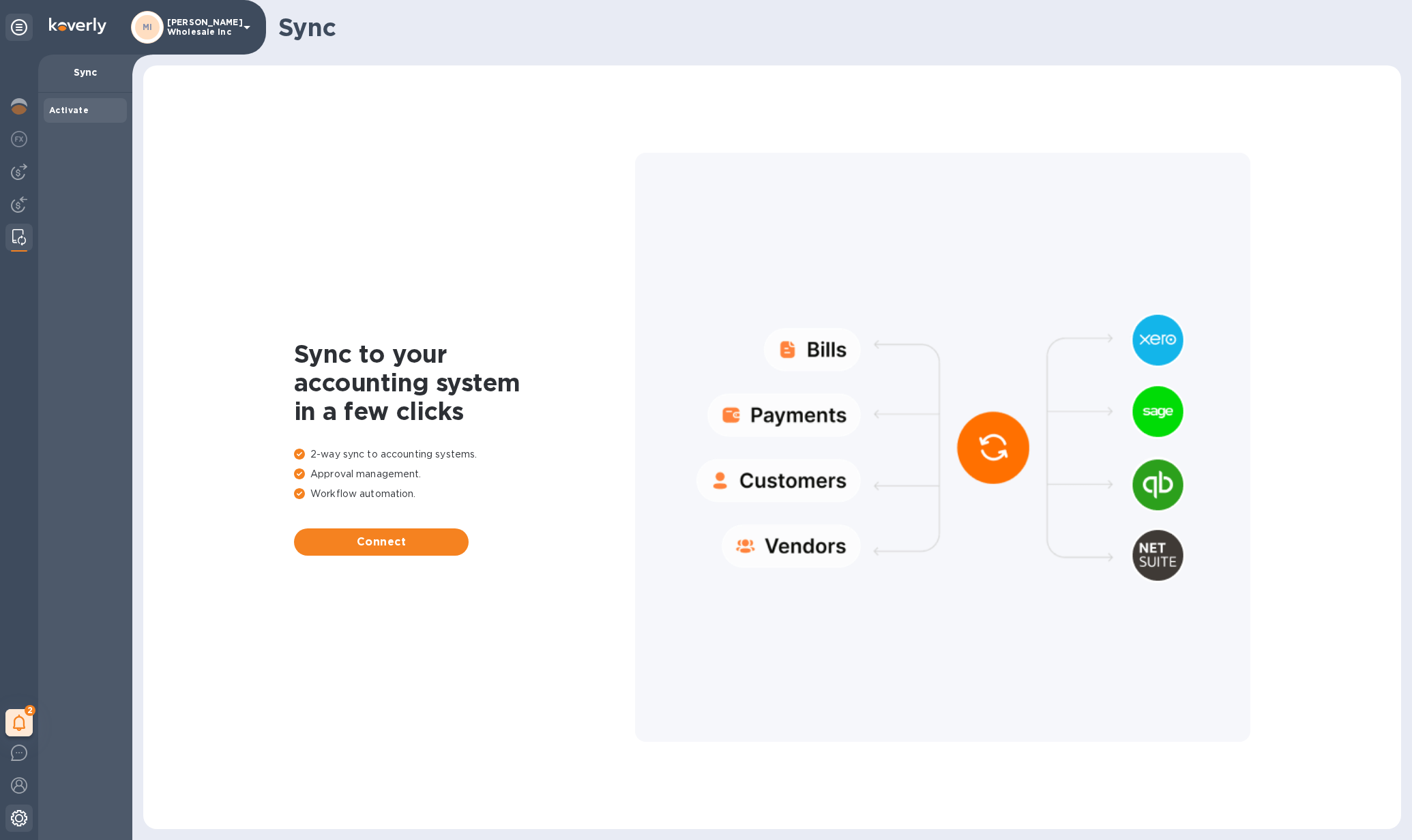
click at [12, 823] on img at bounding box center [19, 818] width 16 height 16
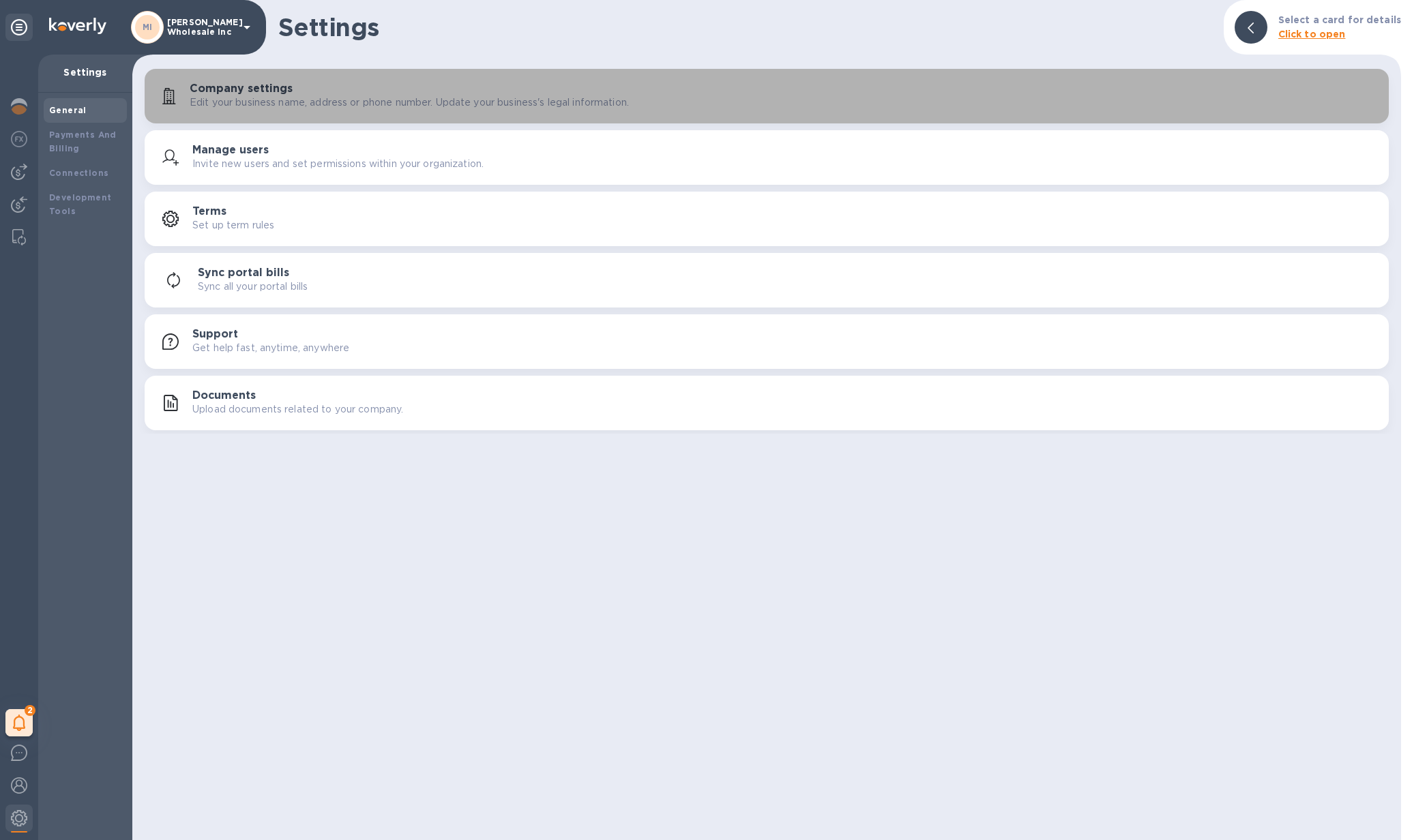
click at [336, 101] on p "Edit your business name, address or phone number. Update your business's legal …" at bounding box center [409, 103] width 439 height 15
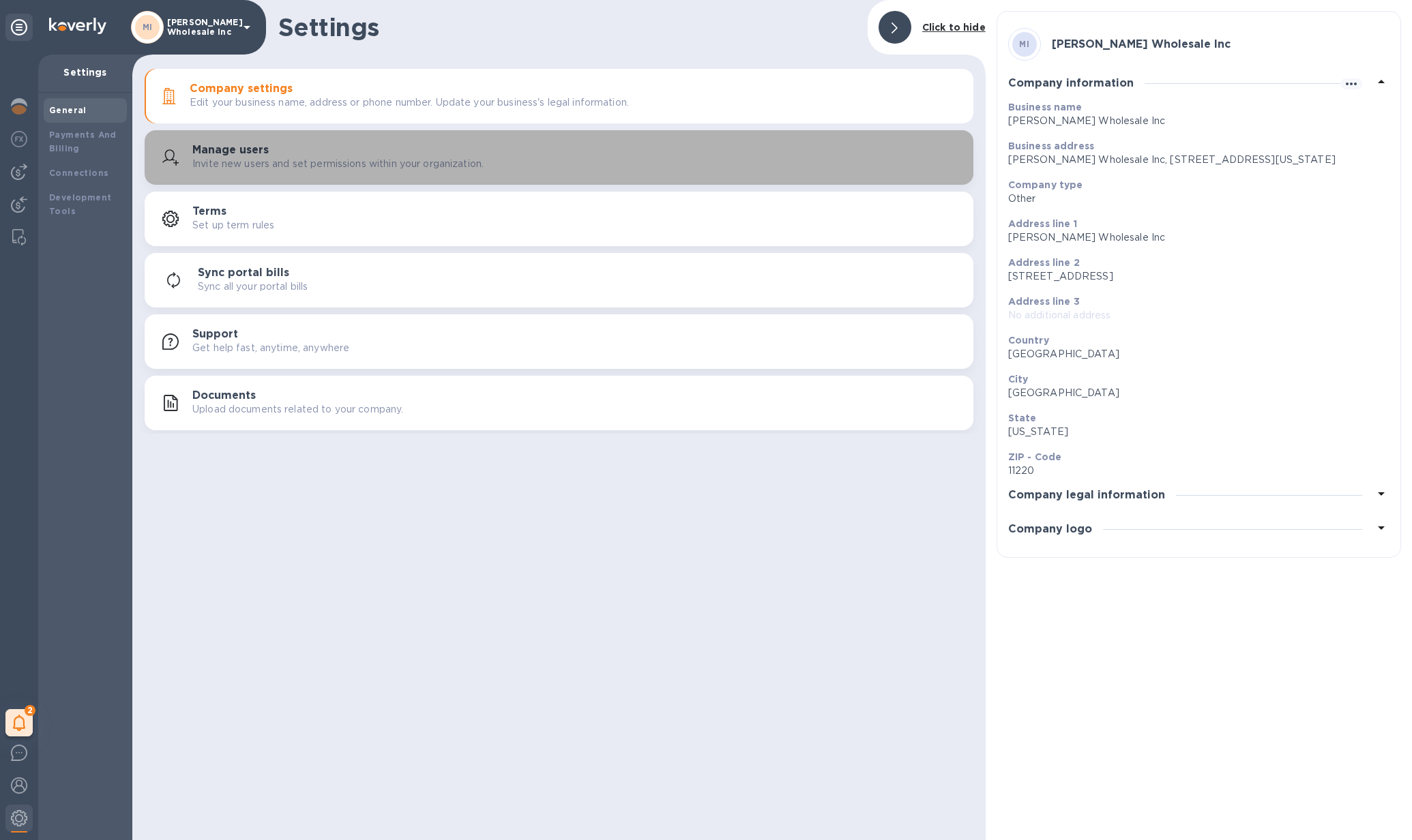
click at [325, 154] on div "Manage users Invite new users and set permissions within your organization." at bounding box center [577, 157] width 770 height 27
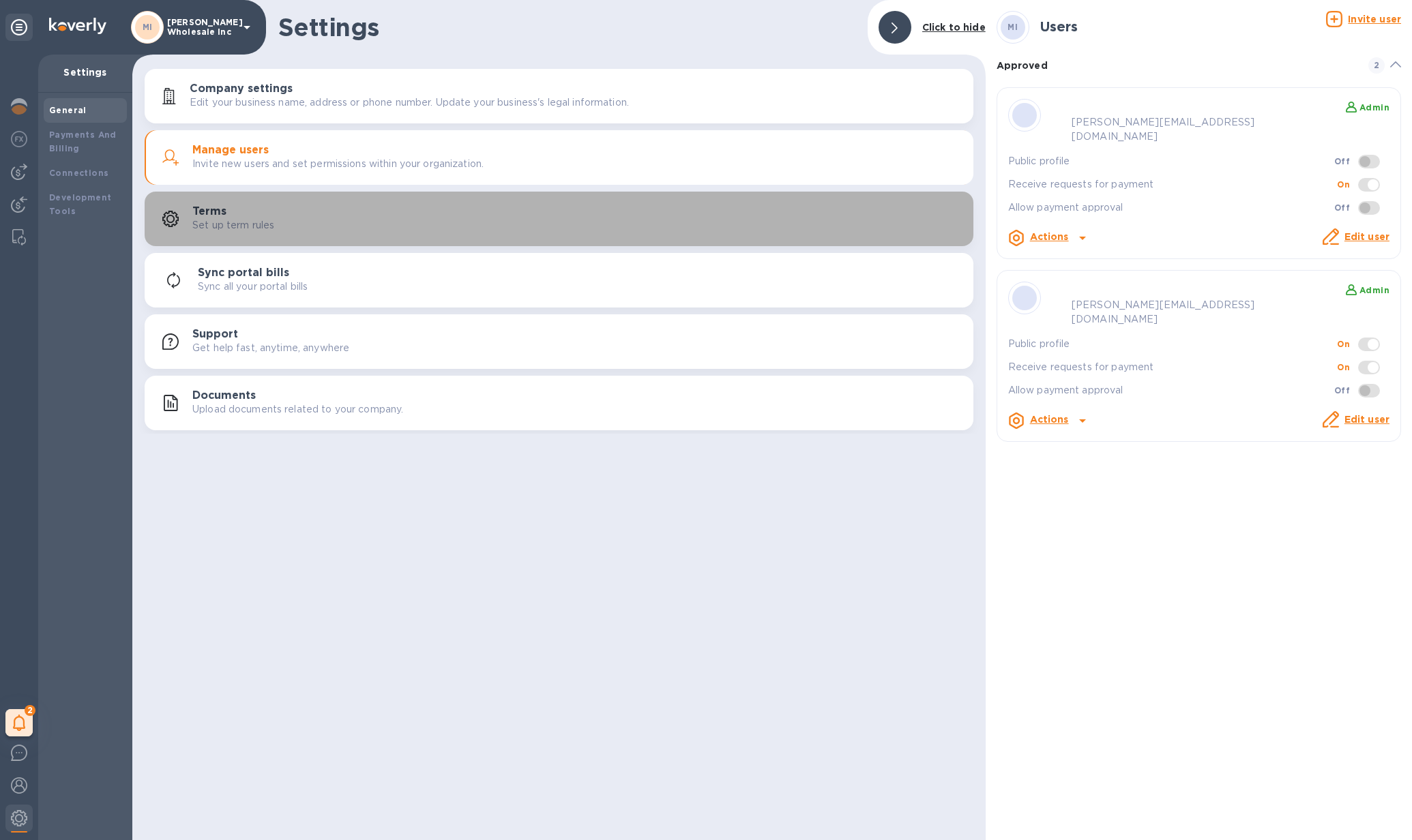
click at [246, 233] on div "Terms Set up term rules" at bounding box center [559, 219] width 813 height 33
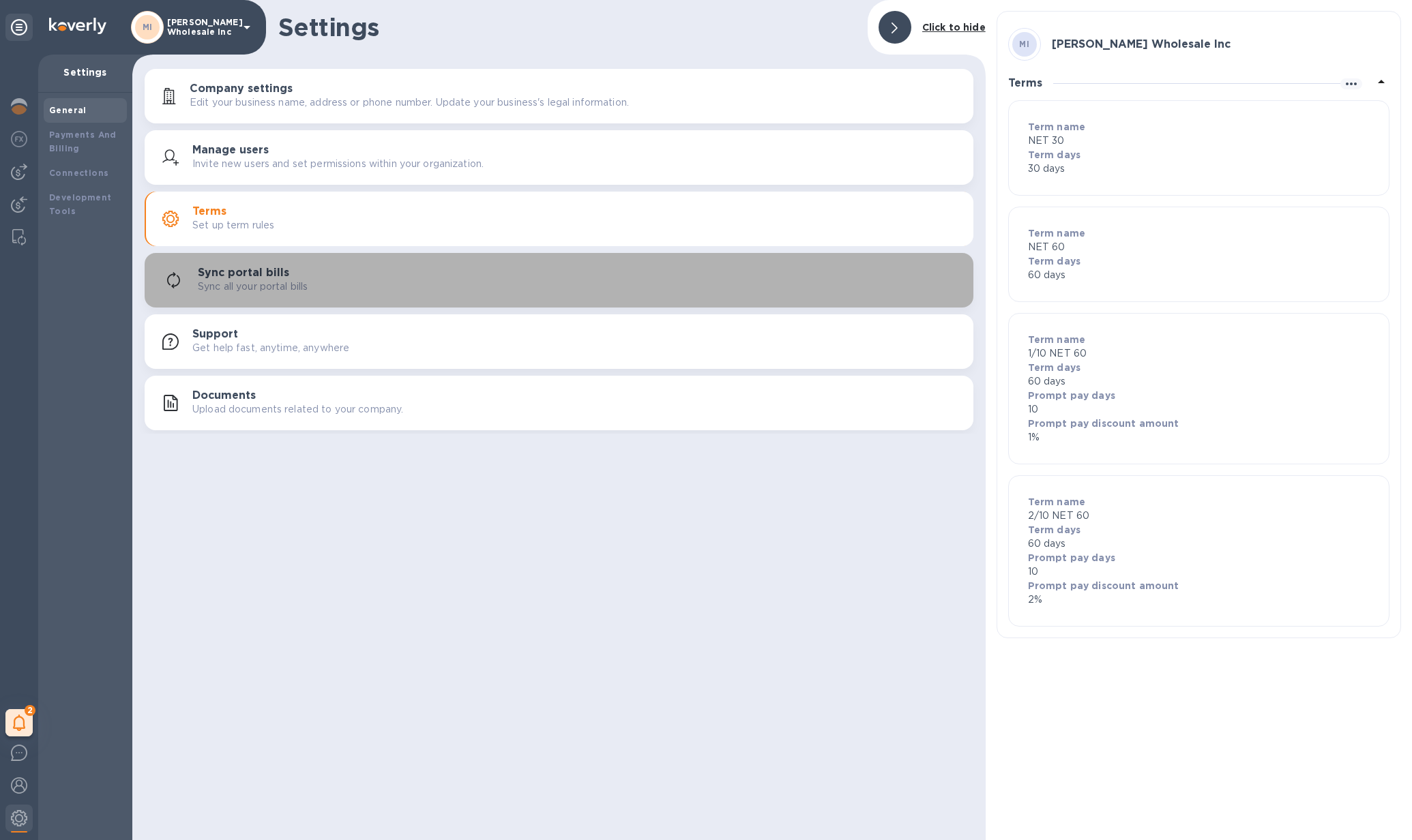
click at [238, 280] on p "Sync all your portal bills" at bounding box center [252, 286] width 110 height 15
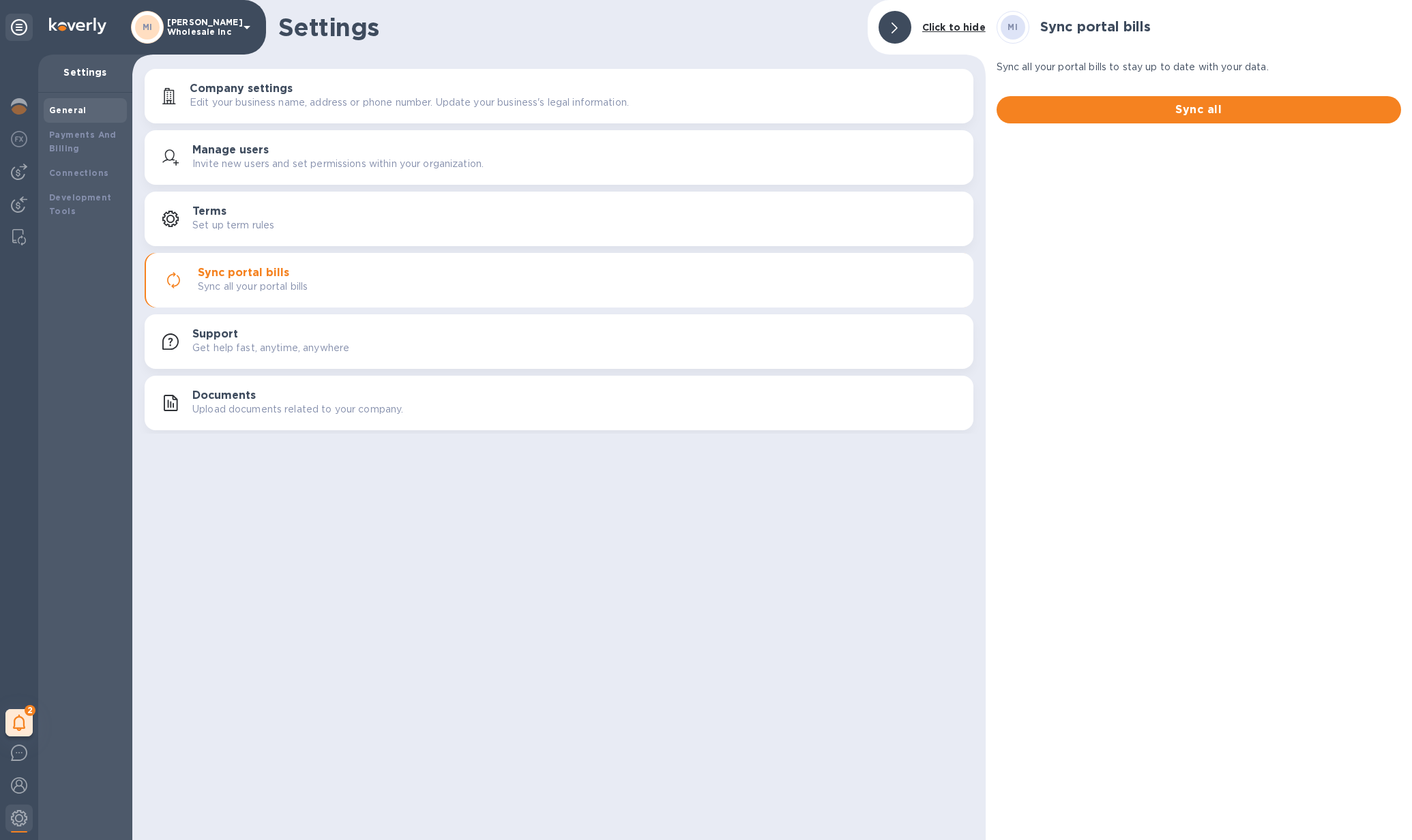
click at [217, 338] on h3 "Support" at bounding box center [214, 334] width 45 height 13
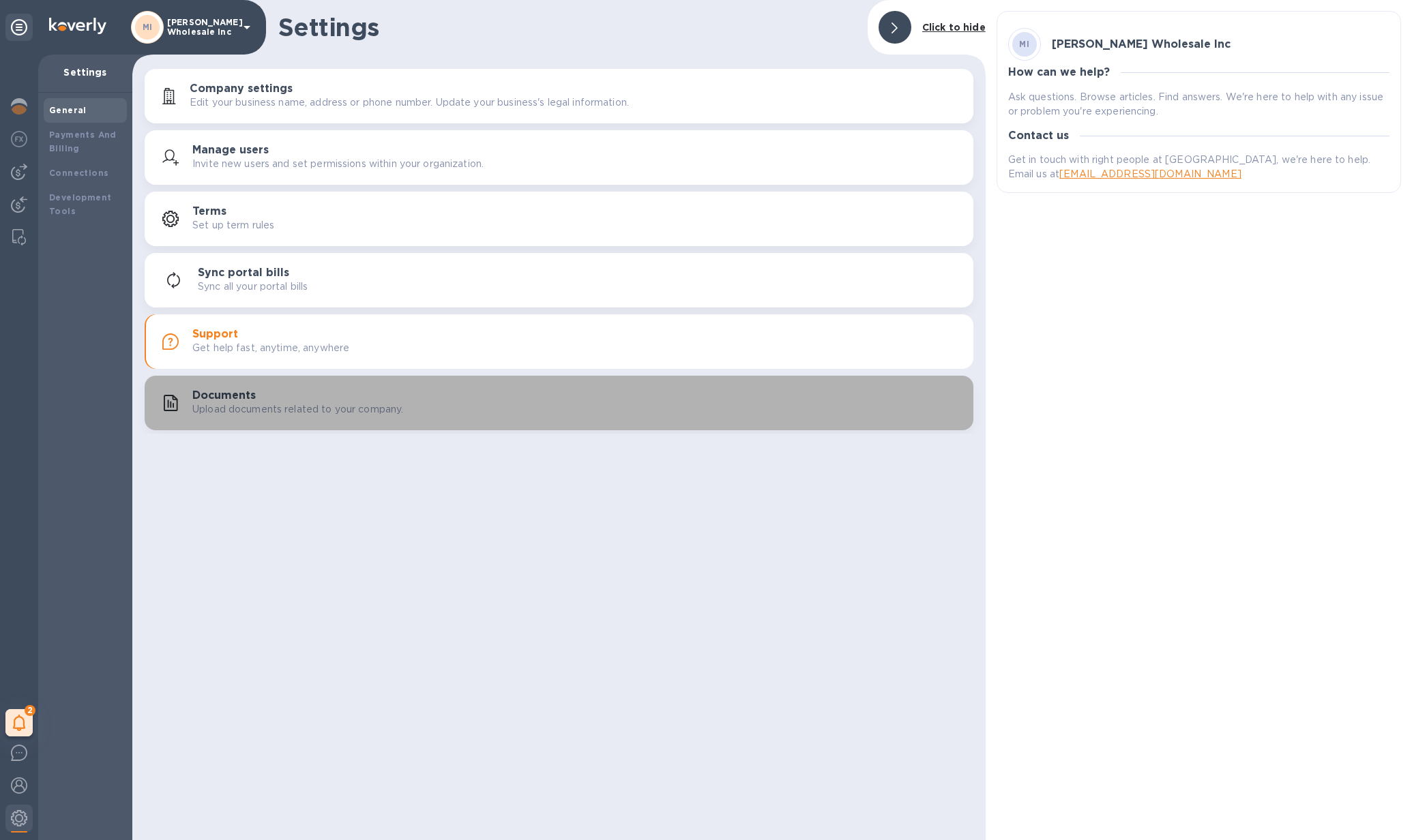
click at [206, 391] on h3 "Documents" at bounding box center [224, 396] width 64 height 13
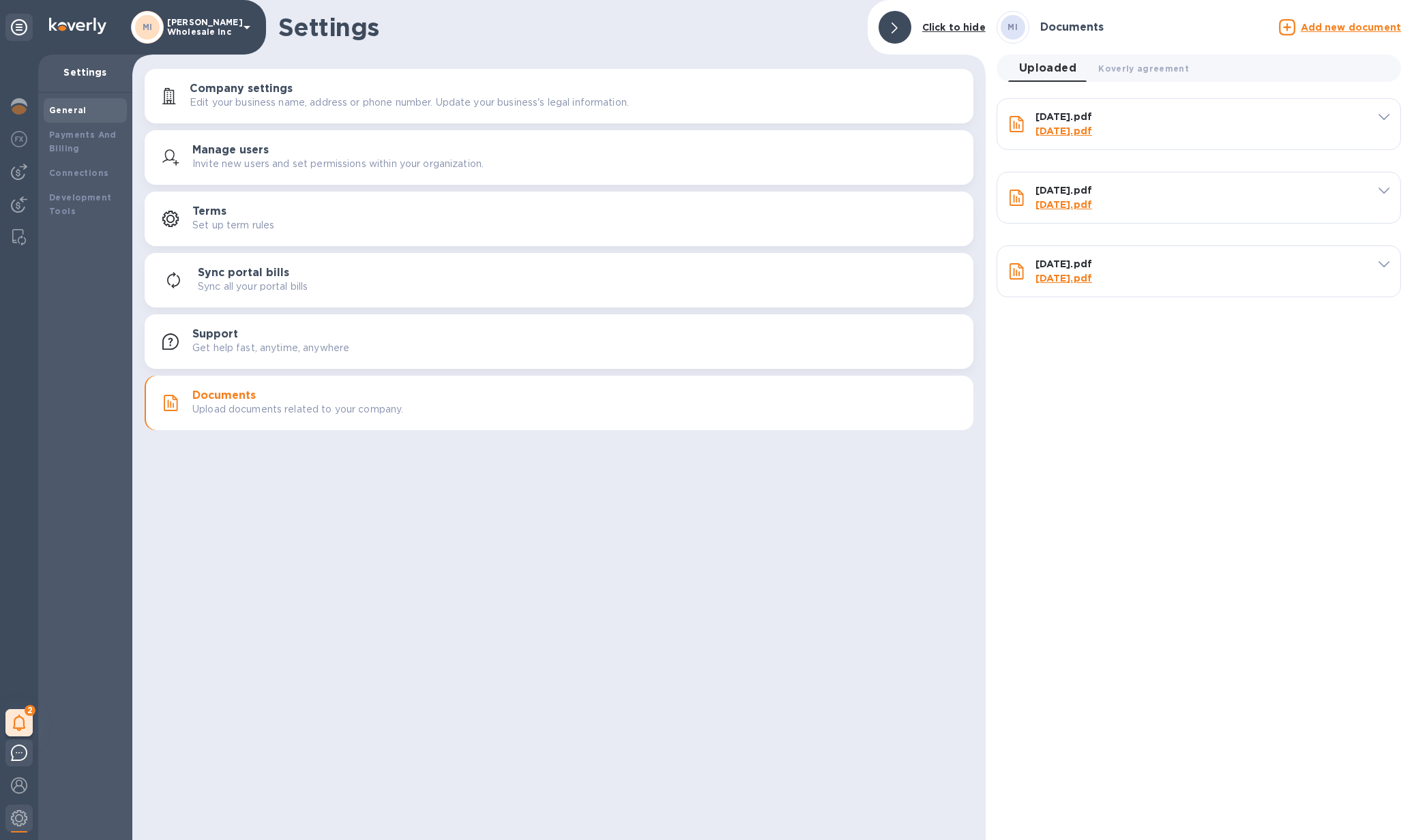
click at [13, 752] on img at bounding box center [19, 752] width 16 height 16
click at [16, 790] on img at bounding box center [19, 785] width 16 height 16
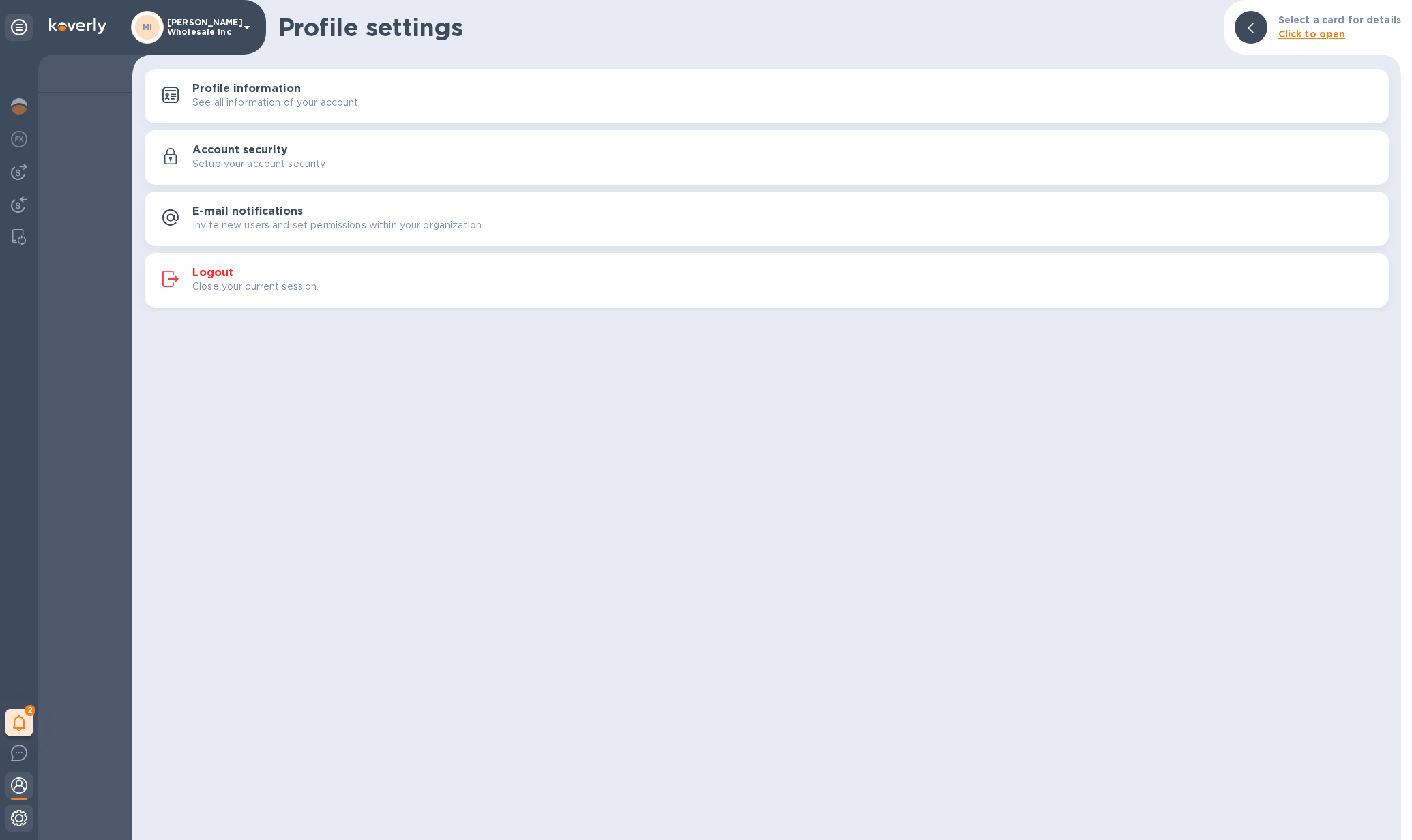
click at [17, 826] on div at bounding box center [19, 819] width 27 height 30
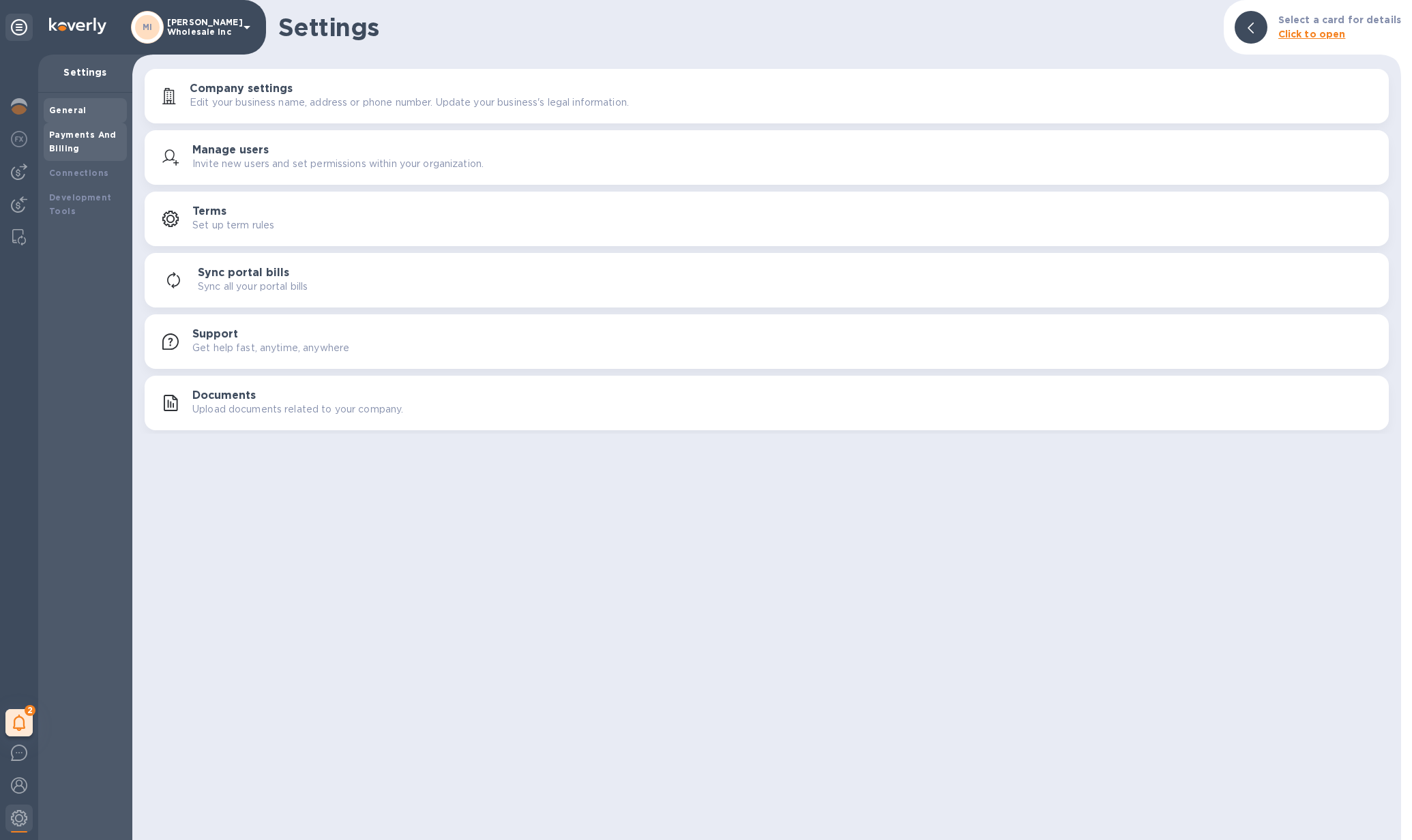
click at [71, 143] on b "Payments And Billing" at bounding box center [82, 142] width 68 height 24
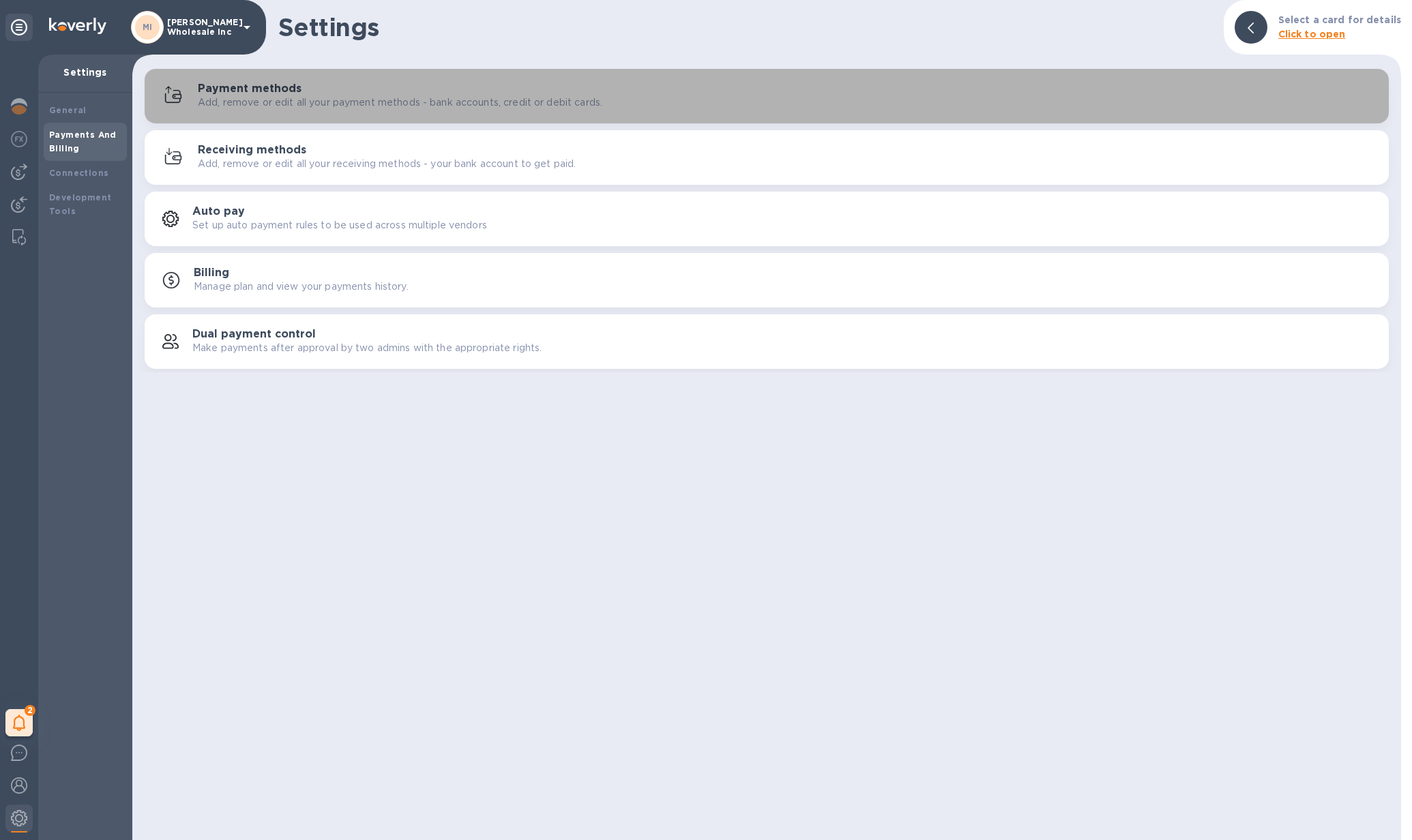
click at [215, 102] on p "Add, remove or edit all your payment methods - bank accounts, credit or debit c…" at bounding box center [400, 103] width 405 height 15
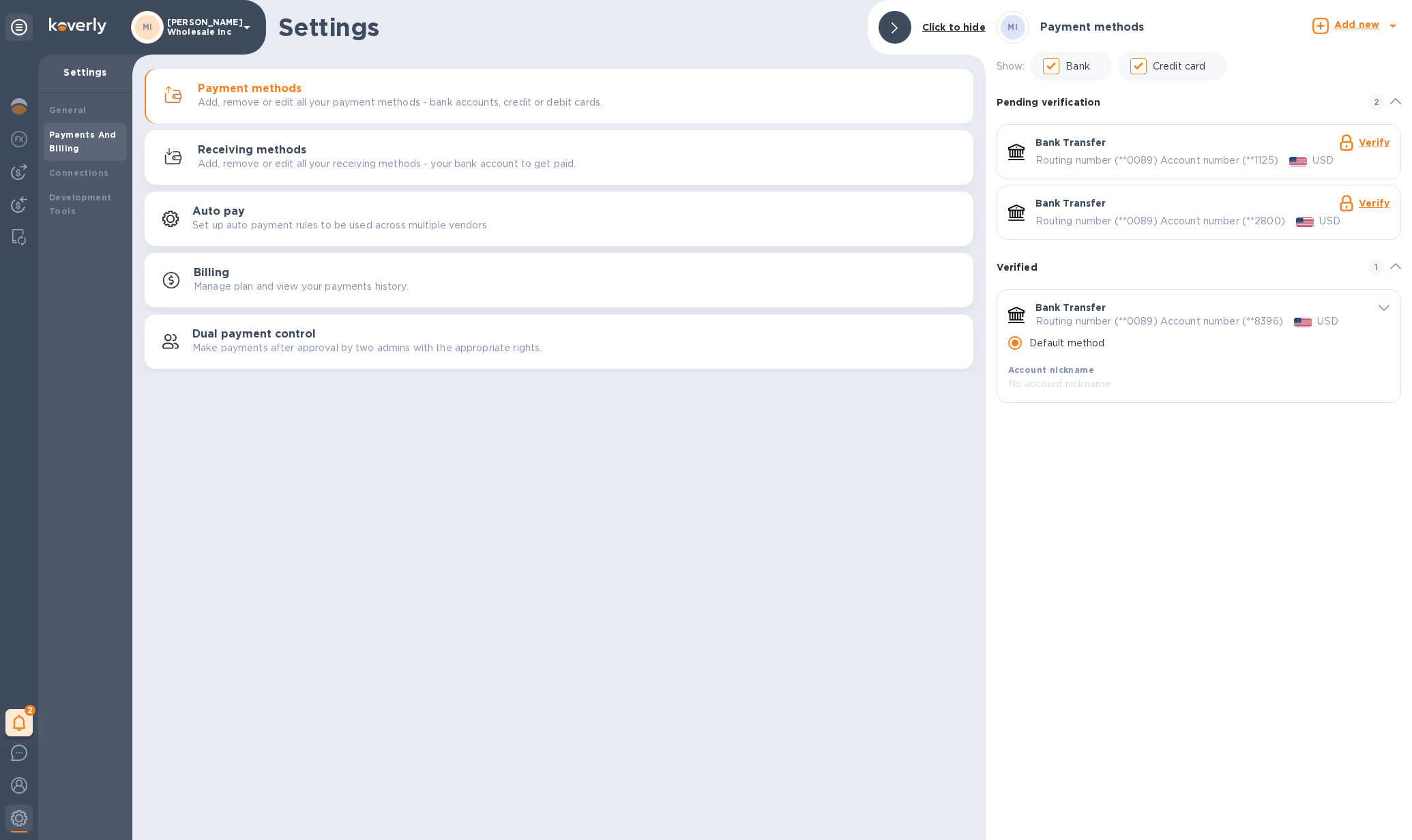
click at [1383, 142] on link "Verify" at bounding box center [1374, 142] width 31 height 11
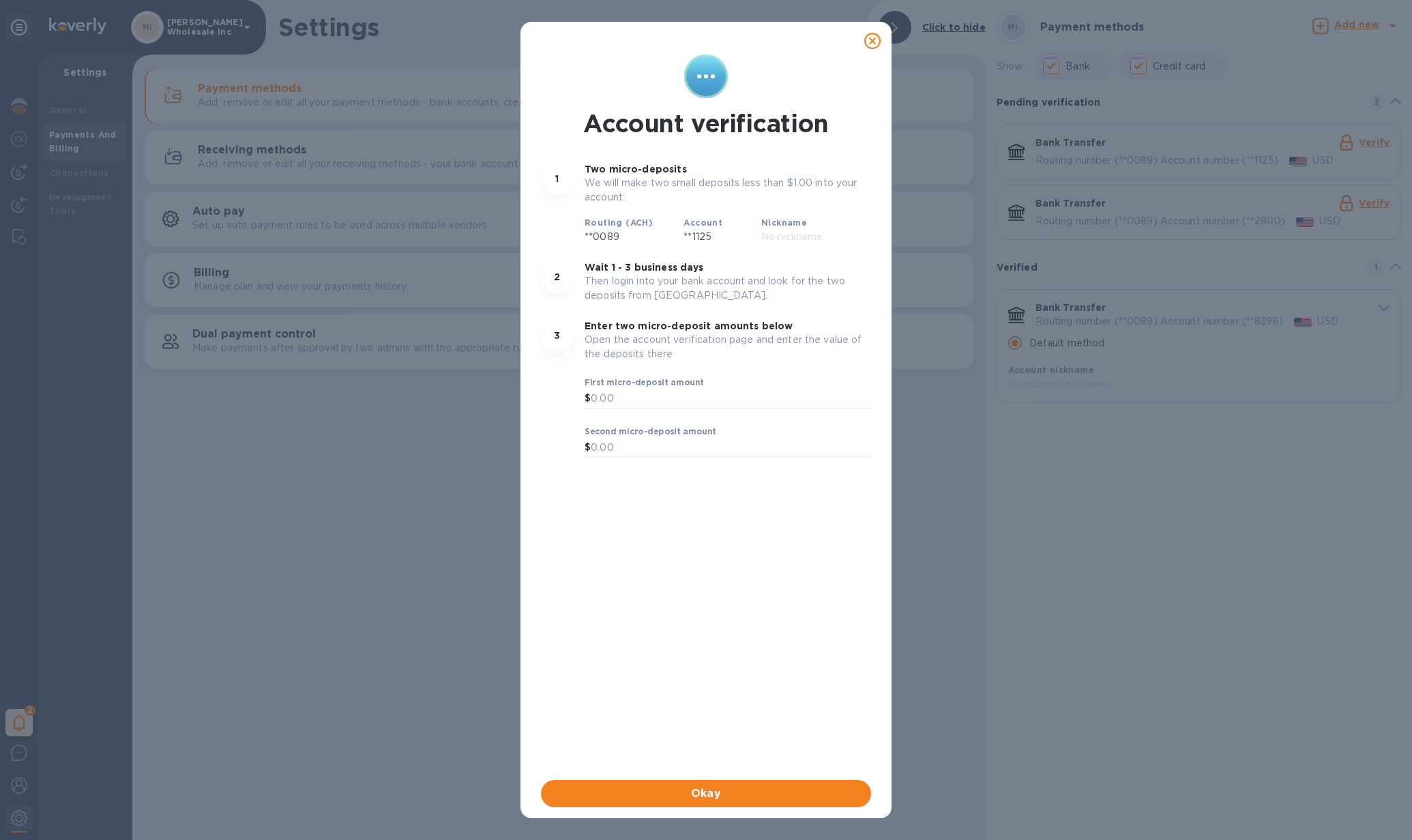
click at [866, 40] on icon at bounding box center [872, 40] width 16 height 16
